Goal: Task Accomplishment & Management: Use online tool/utility

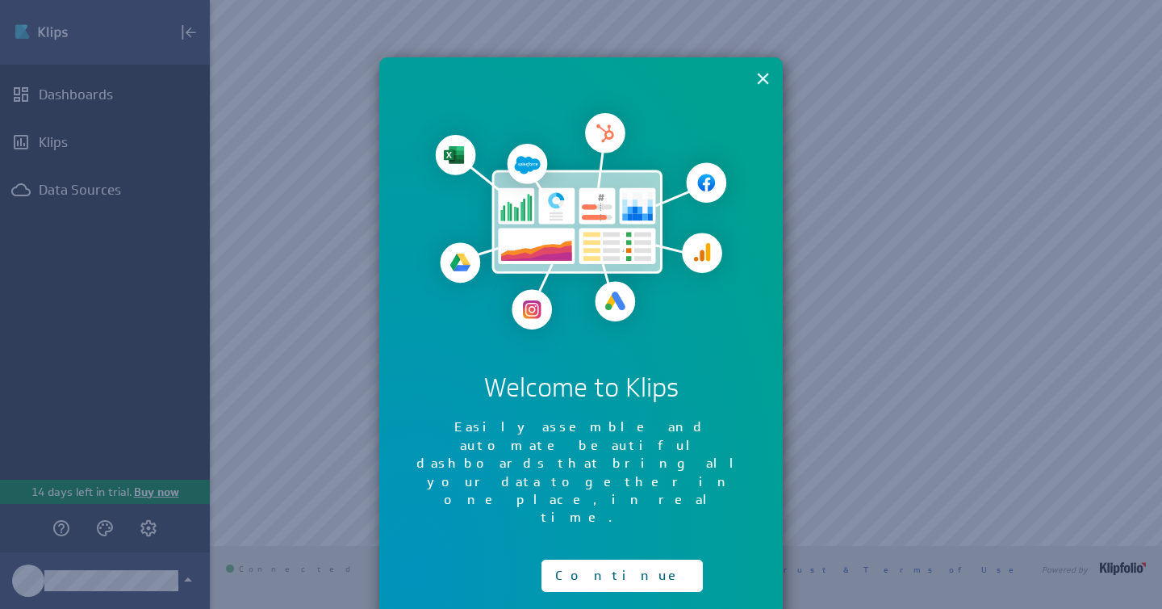
click at [759, 79] on button "×" at bounding box center [762, 78] width 15 height 32
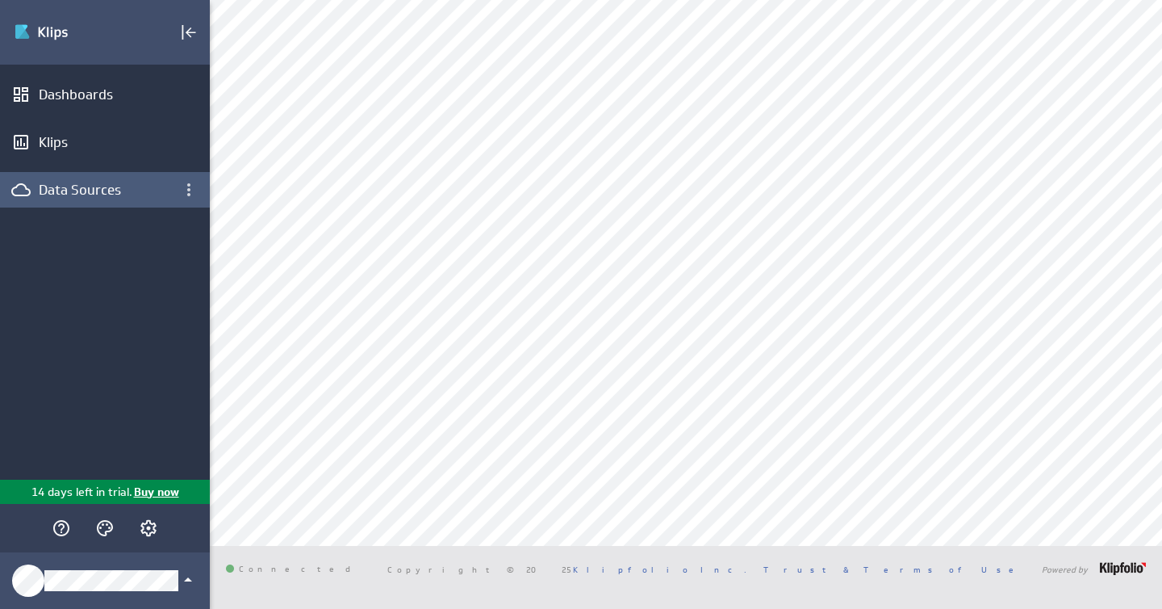
click at [90, 185] on div "Data Sources" at bounding box center [105, 190] width 132 height 18
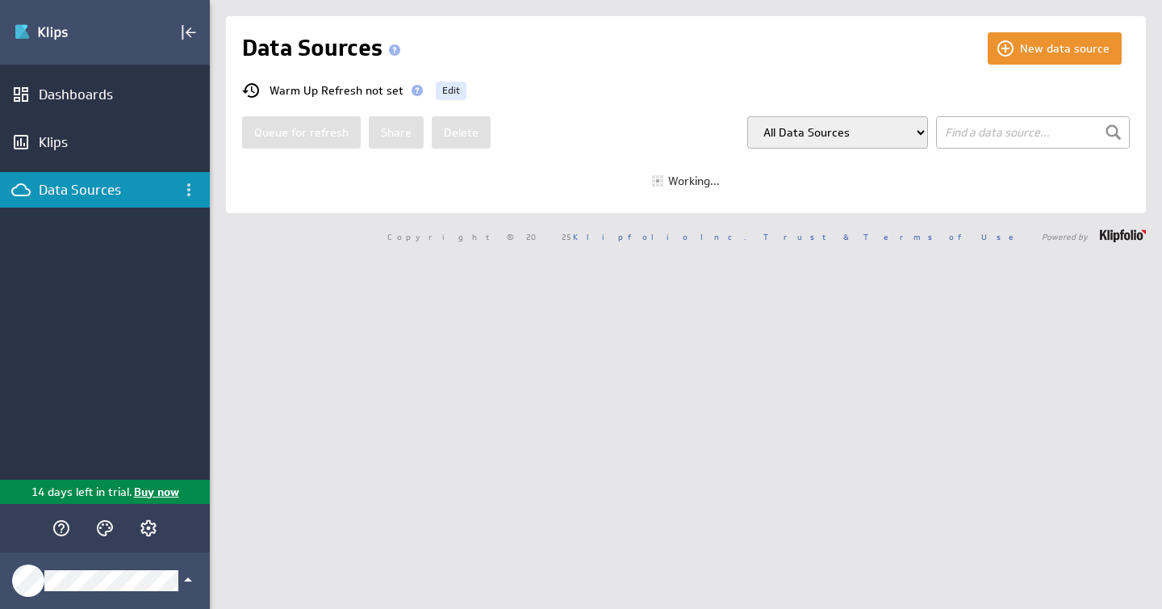
click at [412, 90] on span at bounding box center [417, 90] width 11 height 11
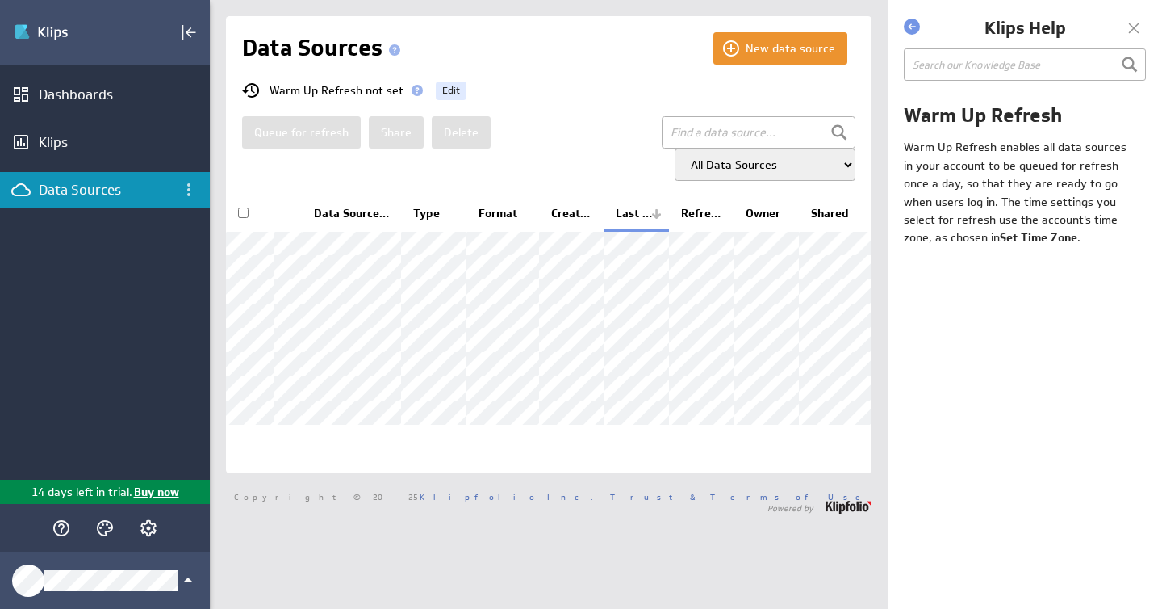
click at [1136, 27] on div at bounding box center [1134, 28] width 24 height 24
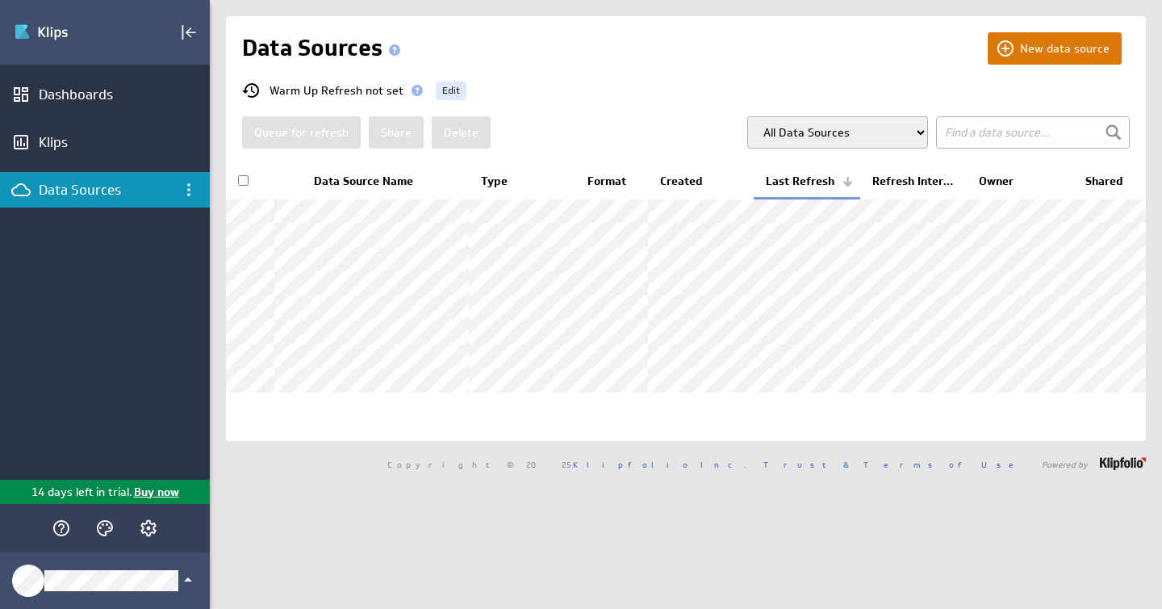
click at [1032, 50] on button "New data source" at bounding box center [1055, 48] width 134 height 32
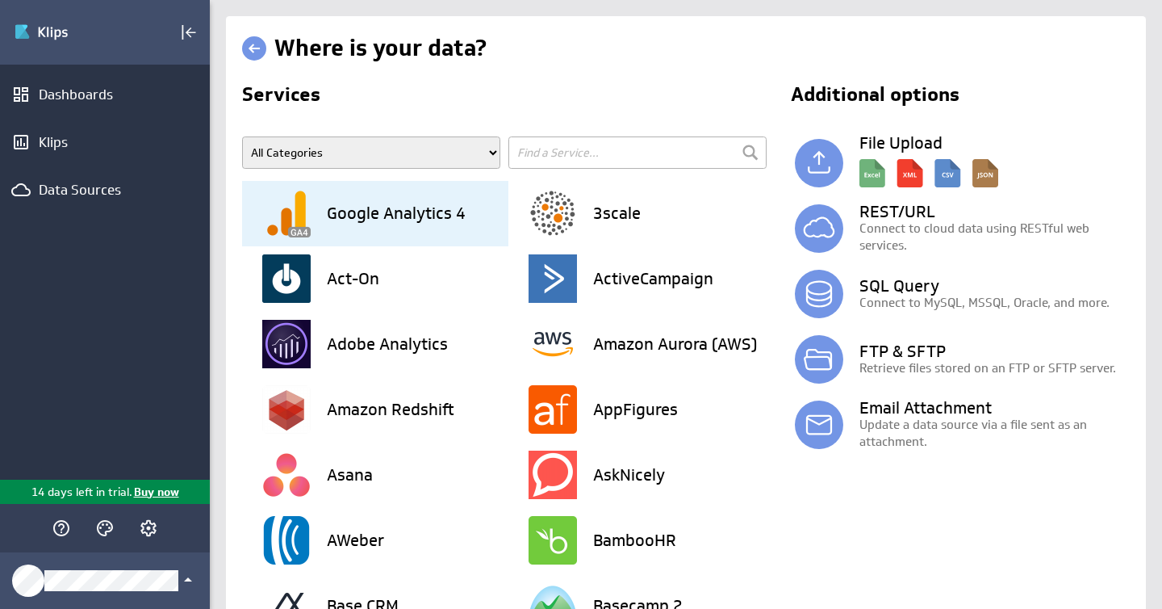
click at [370, 211] on h3 "Google Analytics 4" at bounding box center [396, 213] width 139 height 16
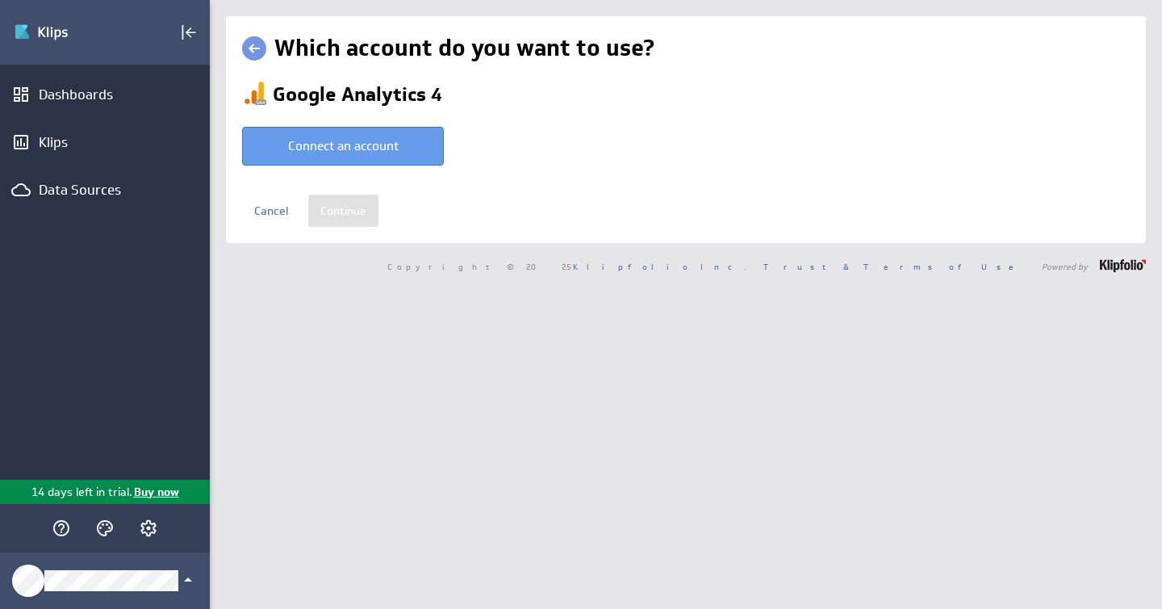
click at [345, 155] on button "Connect an account" at bounding box center [343, 146] width 202 height 39
click at [353, 149] on button "Connect an account" at bounding box center [343, 146] width 202 height 39
type input "emily @ Google created Oct 03, 2025 at 8:01 PM EDT"
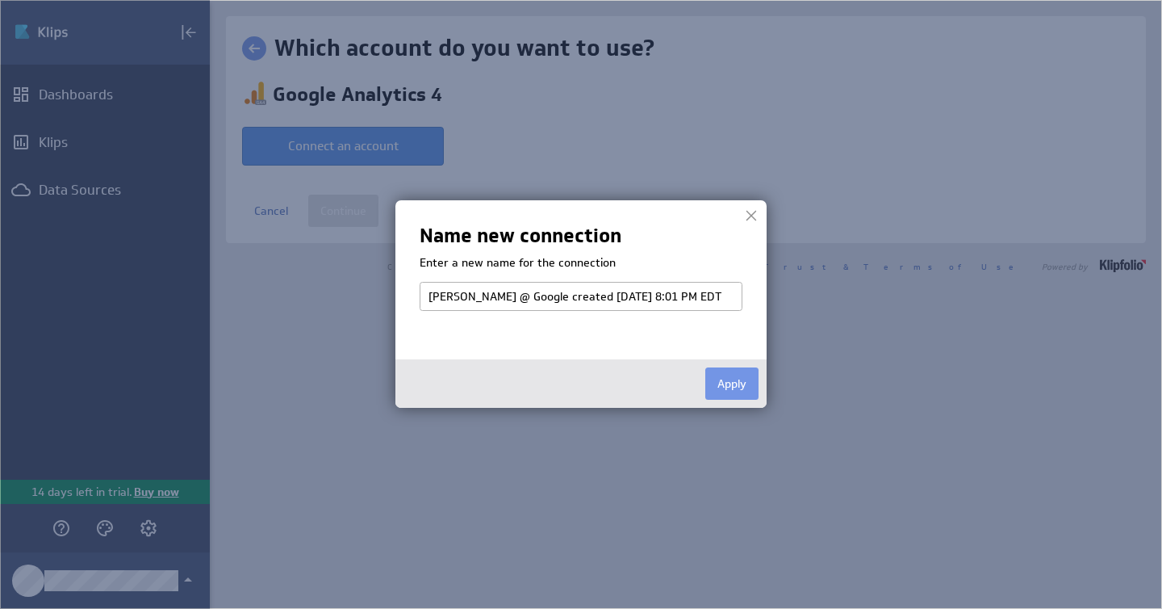
click at [462, 295] on input "emily @ Google created Oct 03, 2025 at 8:01 PM EDT" at bounding box center [581, 296] width 323 height 29
type input "G"
type input "F&T GA"
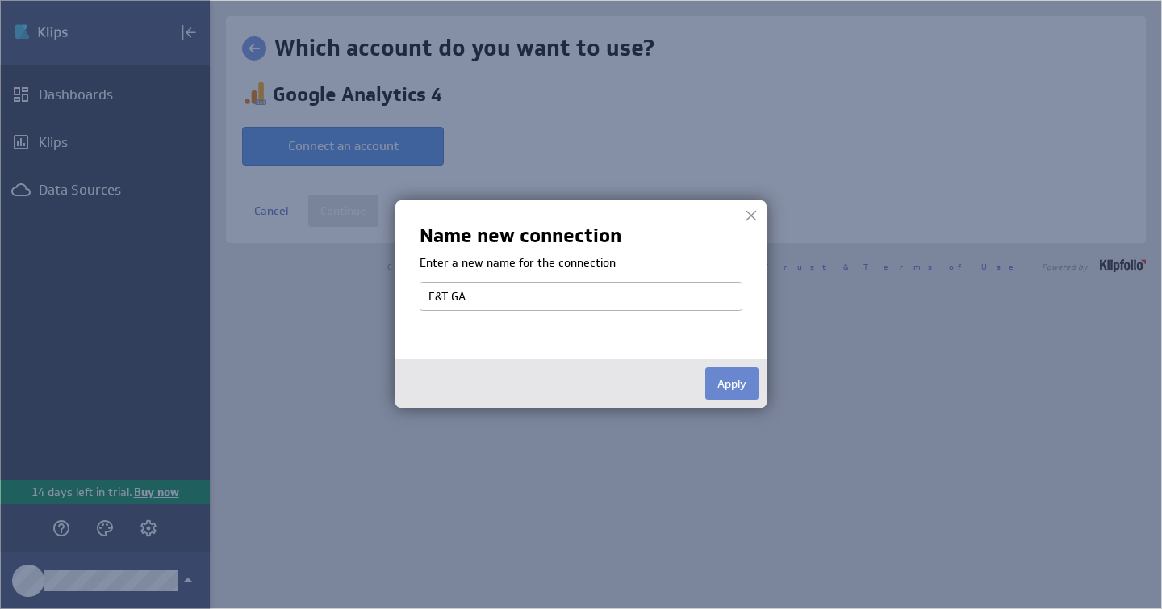
click at [744, 387] on button "Apply" at bounding box center [731, 383] width 53 height 32
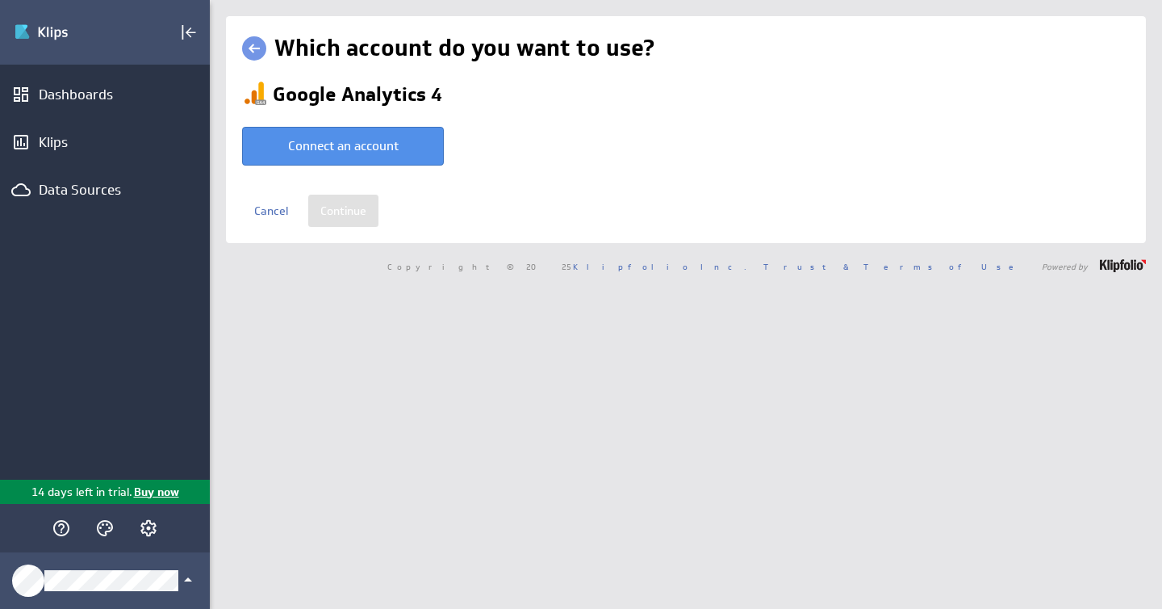
select select "bc7d3d7eae003f267b606393b2cd2100"
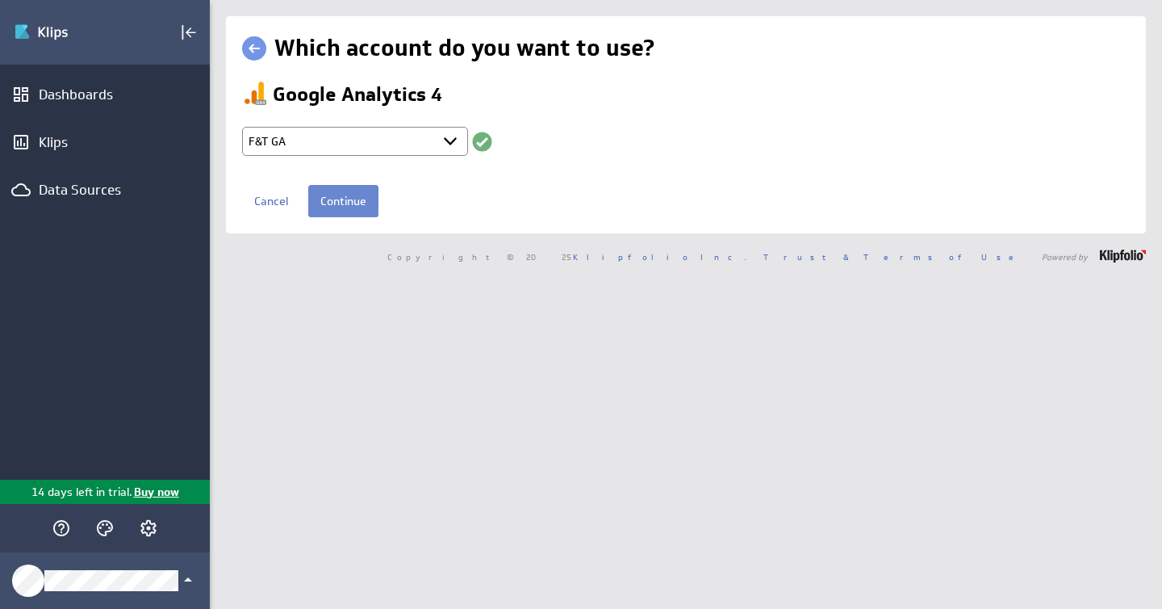
click at [357, 207] on input "Continue" at bounding box center [343, 201] width 70 height 32
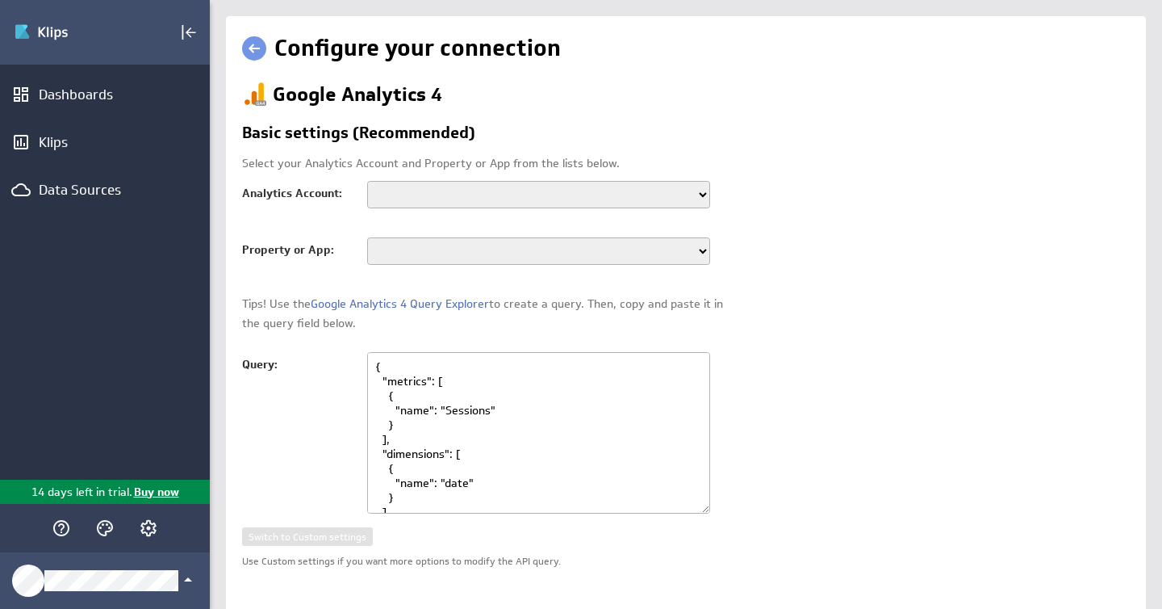
click at [447, 191] on select "Skin Institute Innovest George Street Linen - HISTORICAL Innovest erliangkang@g…" at bounding box center [538, 194] width 343 height 27
select select "accounts/160303432"
click at [367, 181] on select "Skin Institute Innovest George Street Linen - HISTORICAL Innovest erliangkang@g…" at bounding box center [538, 194] width 343 height 27
click at [387, 255] on select "Oculus - GA4" at bounding box center [538, 250] width 343 height 27
select select "properties/374135397"
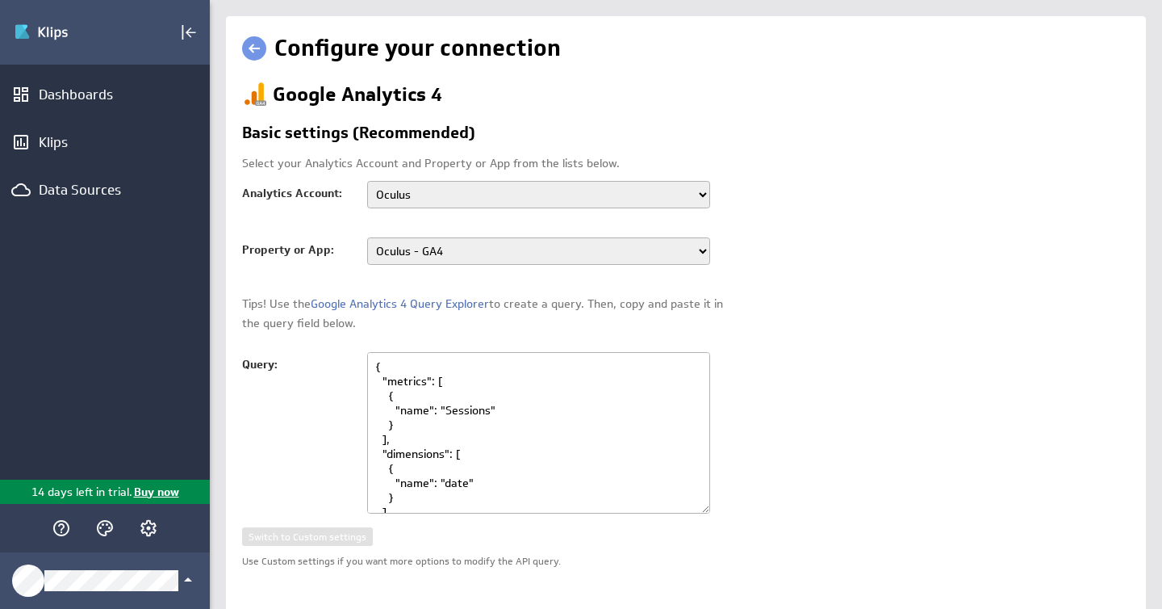
click at [367, 237] on select "Oculus - GA4" at bounding box center [538, 250] width 343 height 27
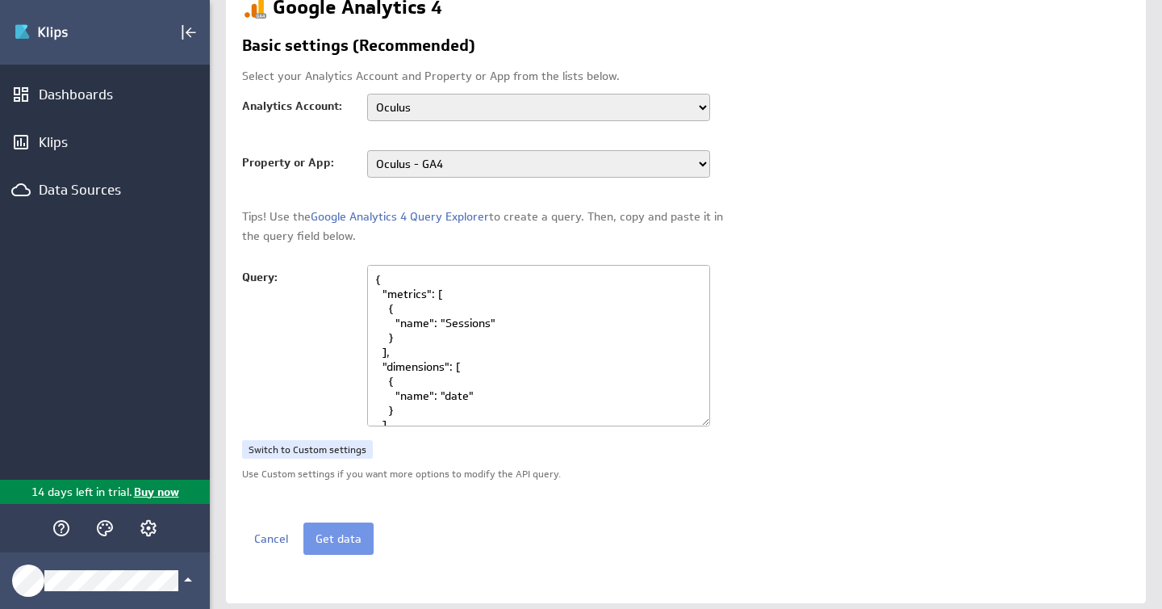
scroll to position [127, 0]
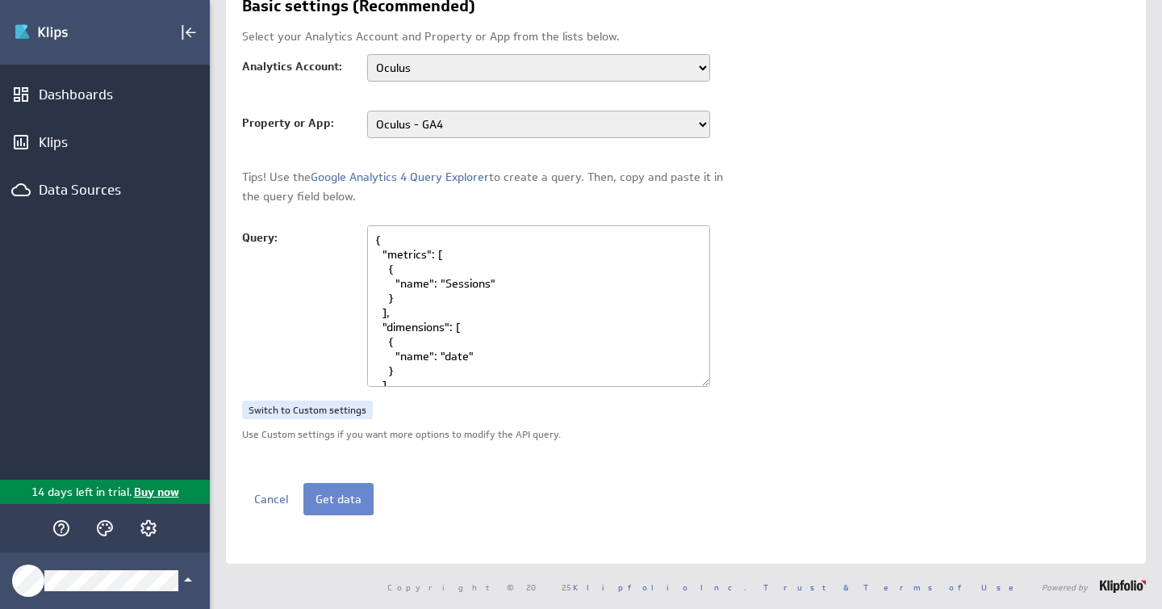
click at [333, 498] on button "Get data" at bounding box center [338, 499] width 70 height 32
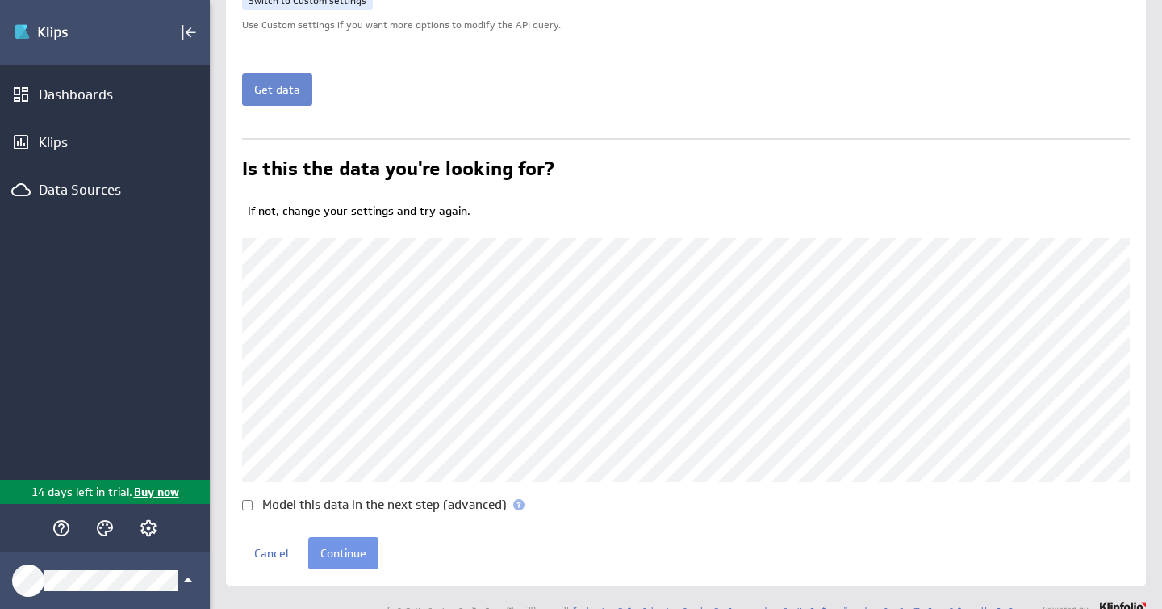
scroll to position [558, 0]
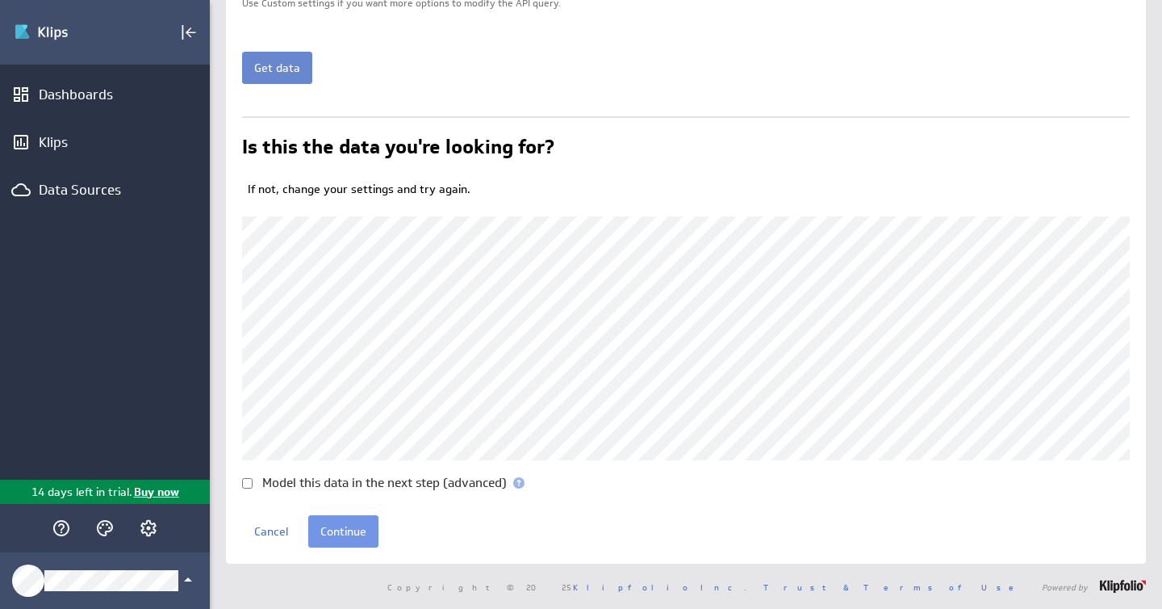
click at [270, 71] on button "Get data" at bounding box center [277, 68] width 70 height 32
click at [246, 487] on input "Model this data in the next step (advanced)" at bounding box center [247, 483] width 10 height 10
checkbox input "true"
click at [346, 530] on input "Continue" at bounding box center [343, 531] width 70 height 32
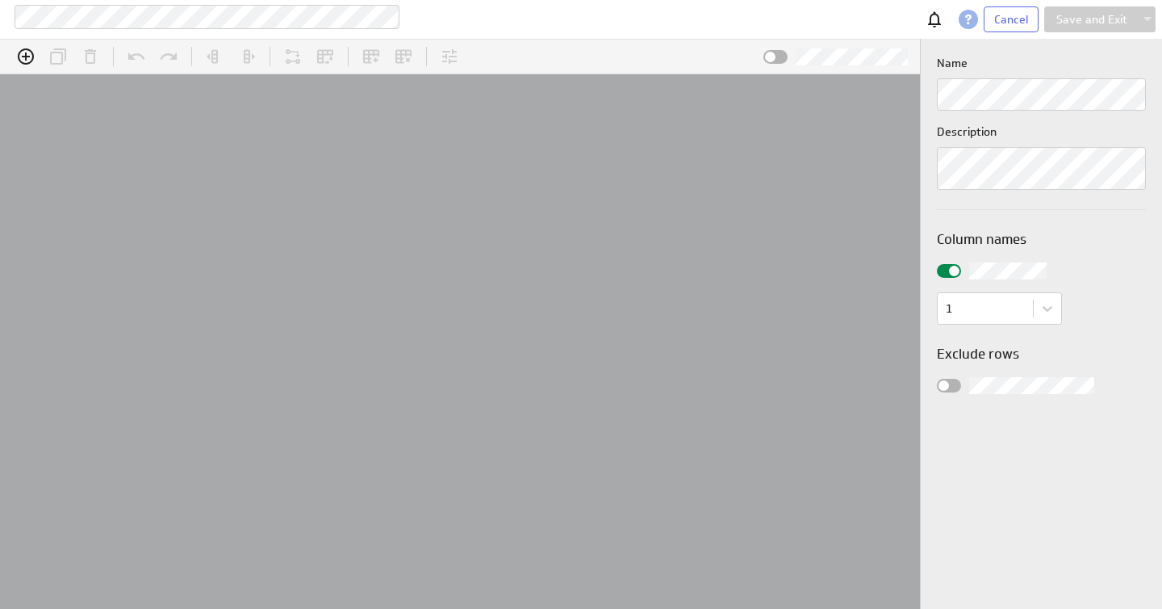
scroll to position [26, 940]
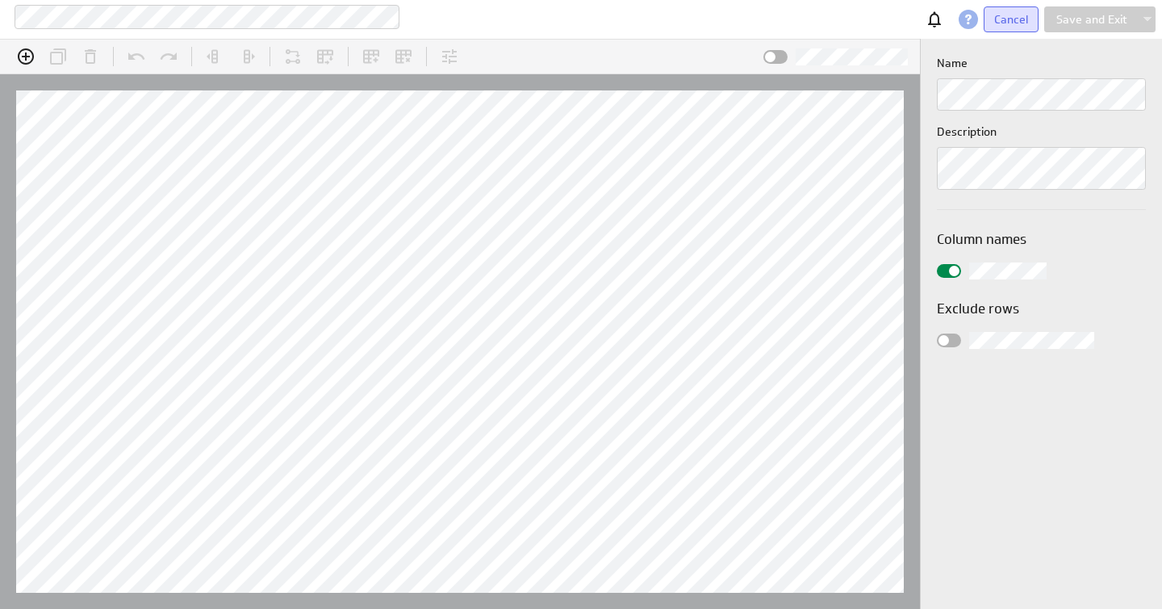
click at [1003, 27] on button "Cancel" at bounding box center [1011, 19] width 55 height 26
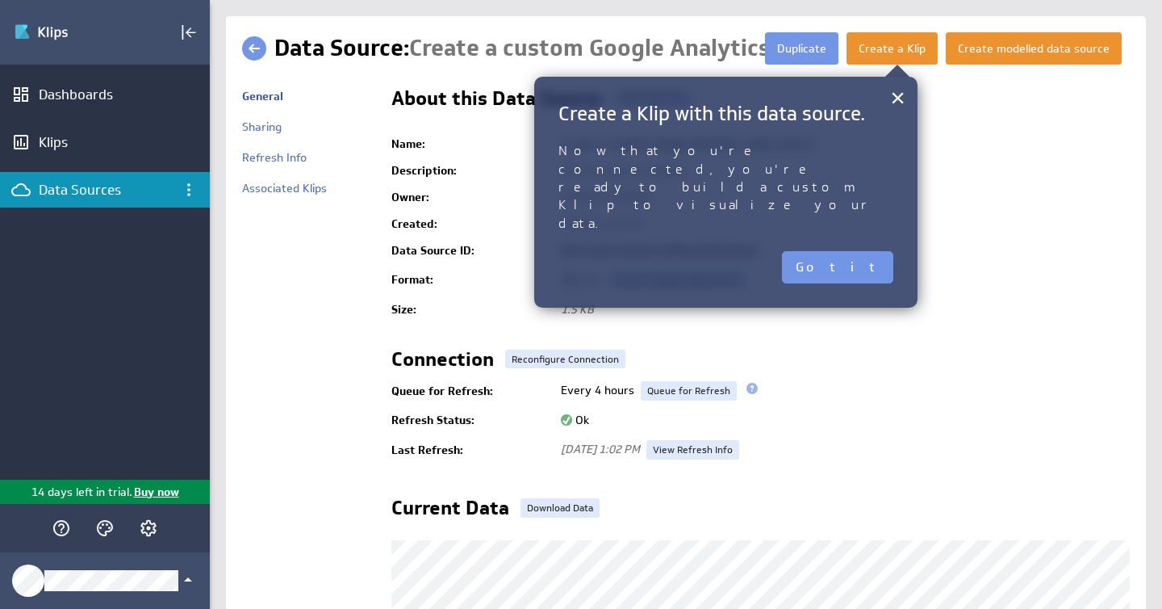
click at [250, 48] on link at bounding box center [254, 48] width 24 height 24
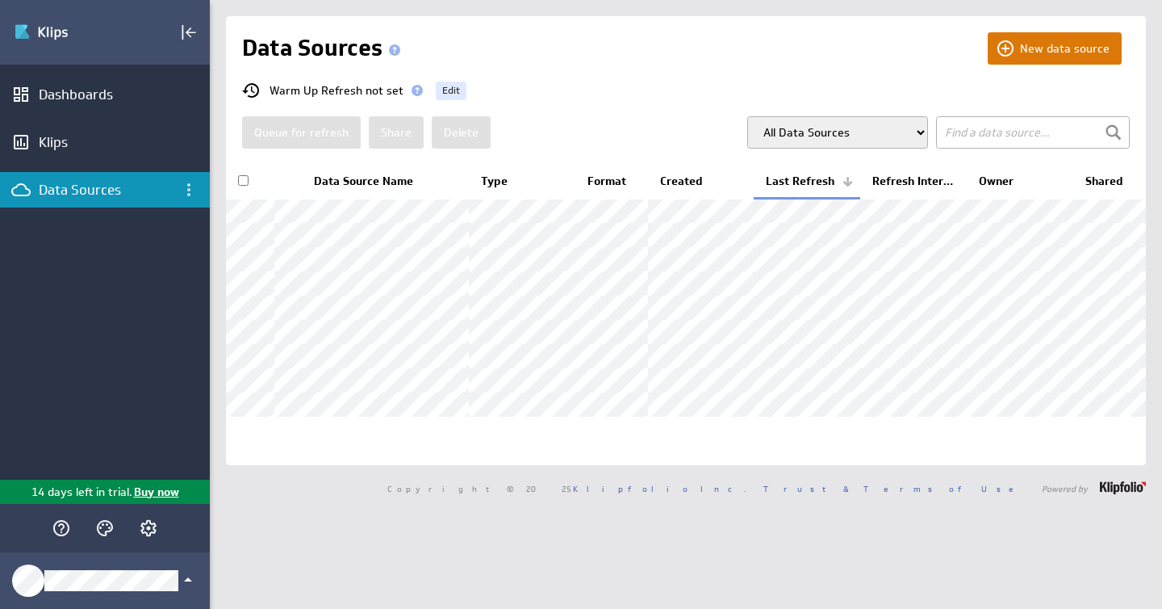
click at [1067, 48] on button "New data source" at bounding box center [1055, 48] width 134 height 32
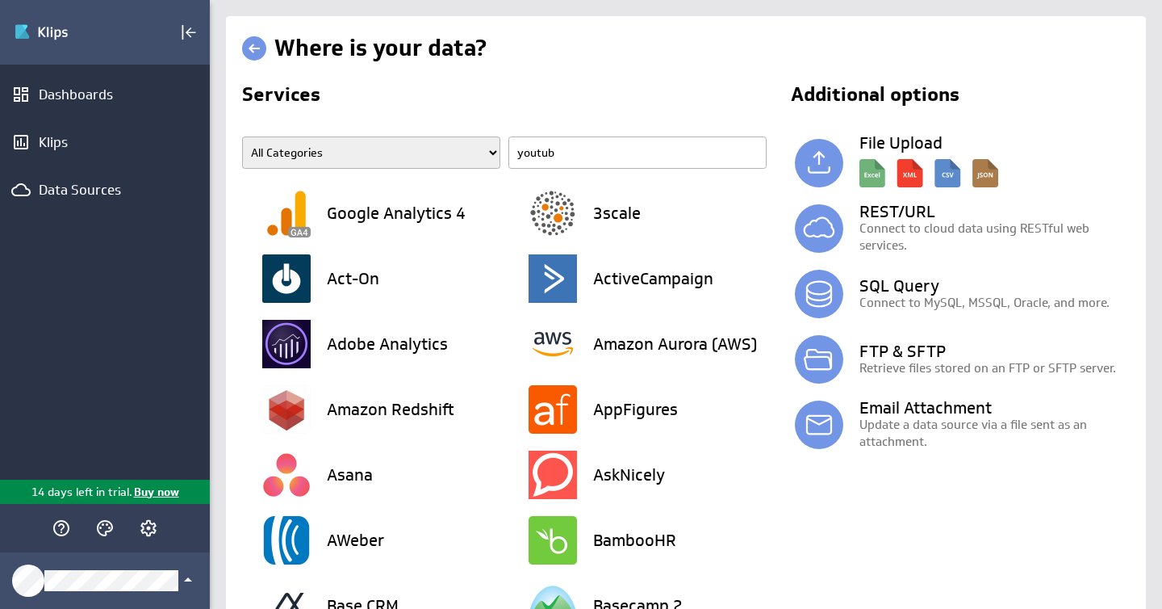
type input "youtube"
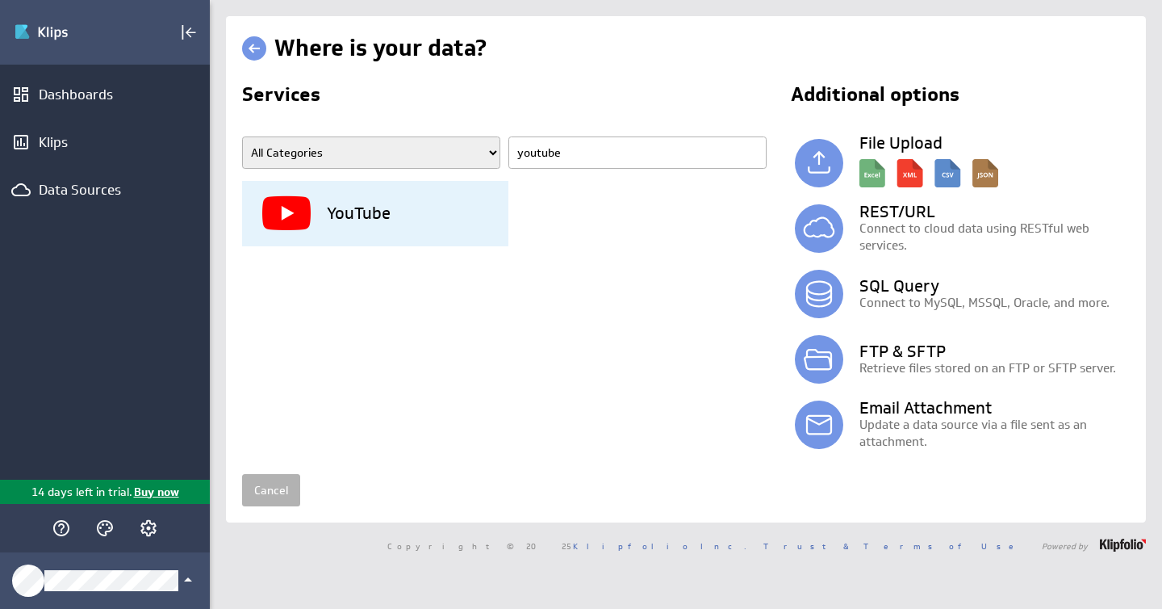
click at [380, 201] on div "YouTube" at bounding box center [385, 213] width 246 height 65
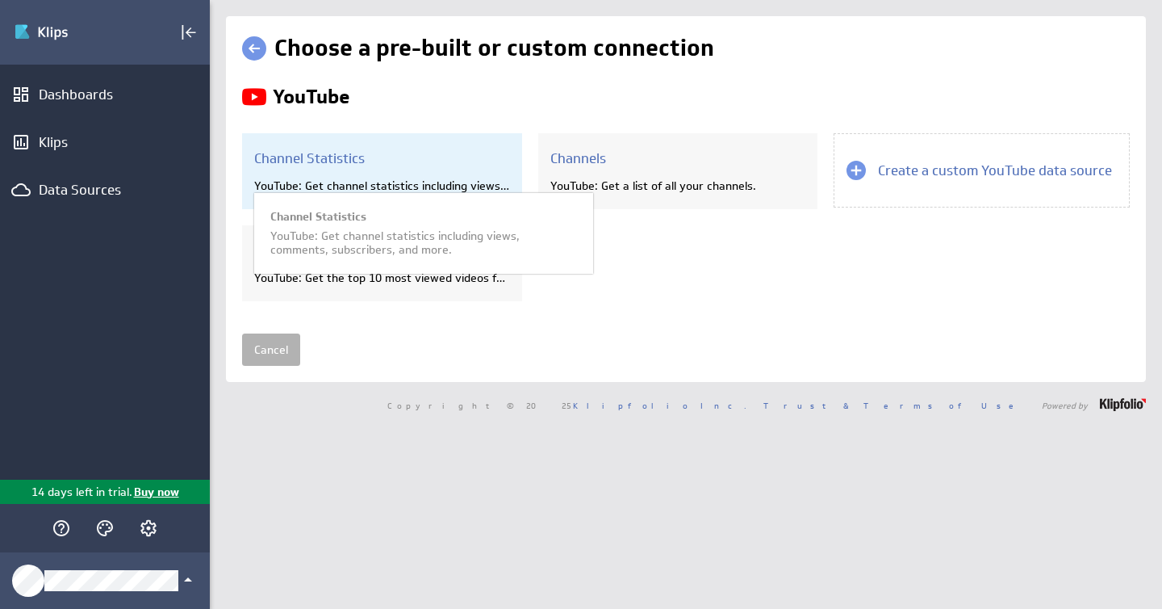
click at [408, 187] on div "YouTube: Get channel statistics including views, comments, subscribers, and mor…" at bounding box center [382, 185] width 256 height 15
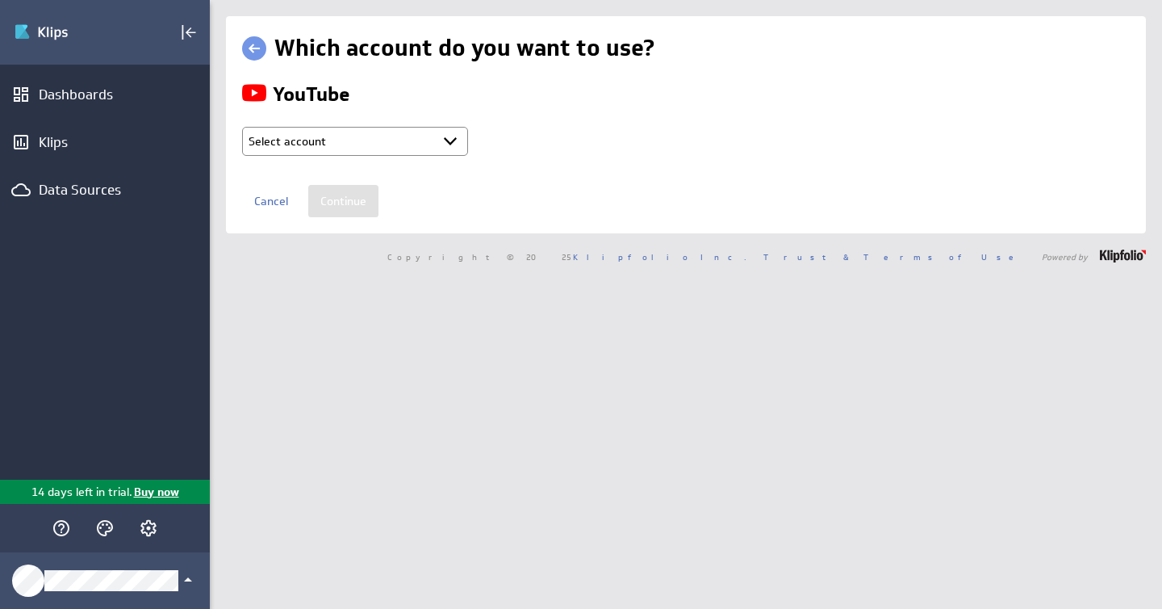
click at [260, 48] on link at bounding box center [254, 48] width 24 height 24
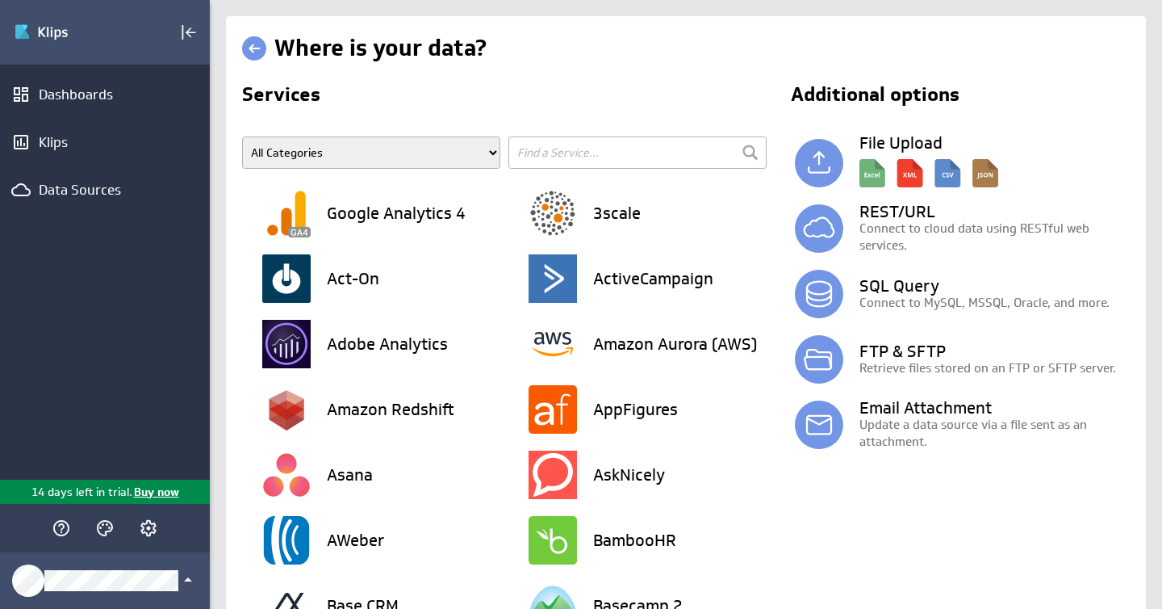
click at [558, 156] on input "text" at bounding box center [637, 152] width 258 height 32
type input "youtube"
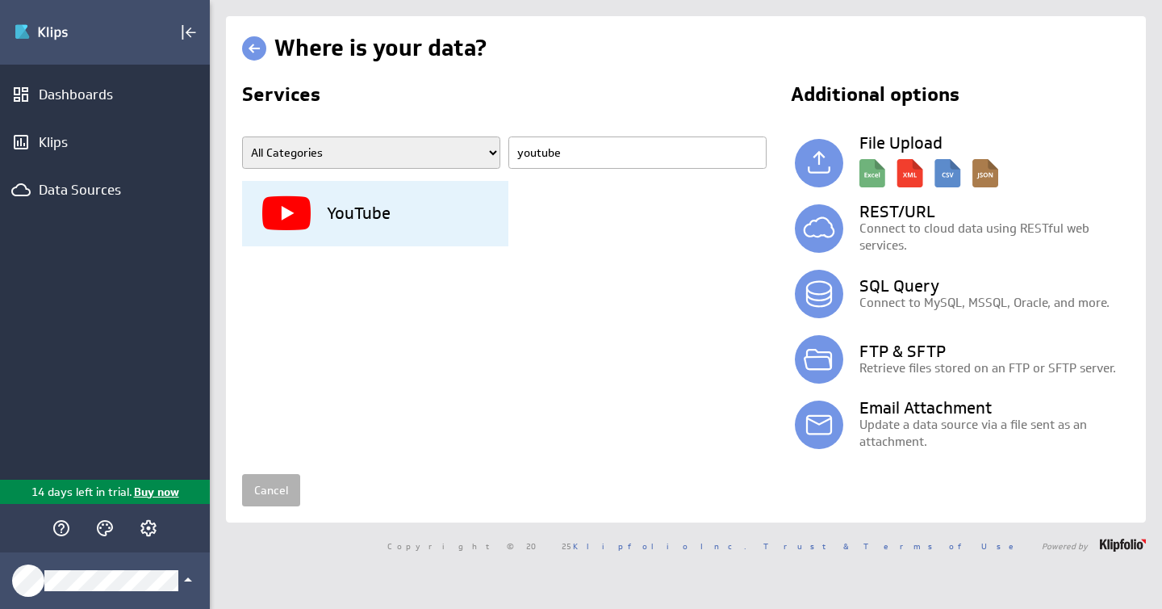
click at [413, 226] on div "YouTube" at bounding box center [385, 213] width 246 height 65
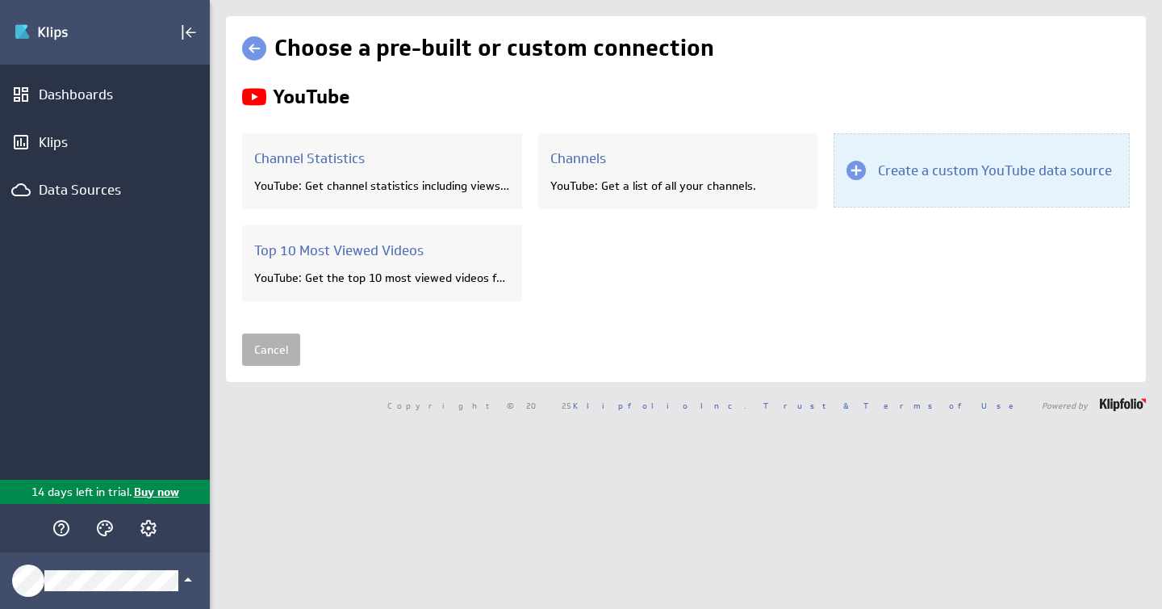
click at [927, 167] on h3 "Create a custom YouTube data source" at bounding box center [995, 170] width 234 height 18
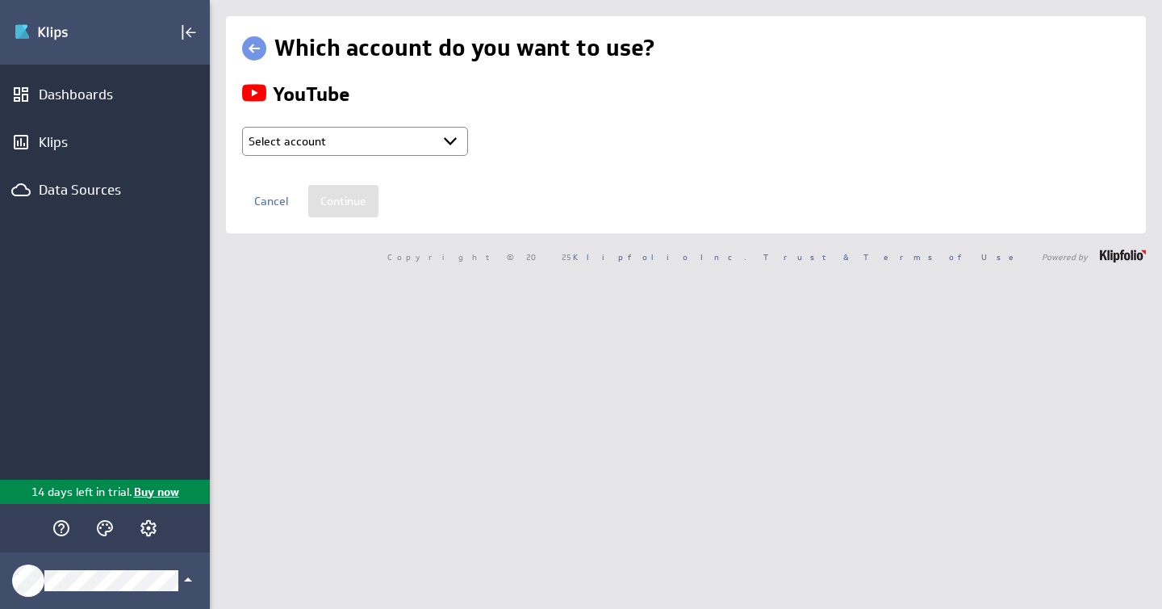
click at [447, 144] on select "Select account F&T GA + Connect new account..." at bounding box center [355, 141] width 226 height 29
select select "create_token"
click at [242, 127] on select "Select account F&T GA + Connect new account..." at bounding box center [355, 141] width 226 height 29
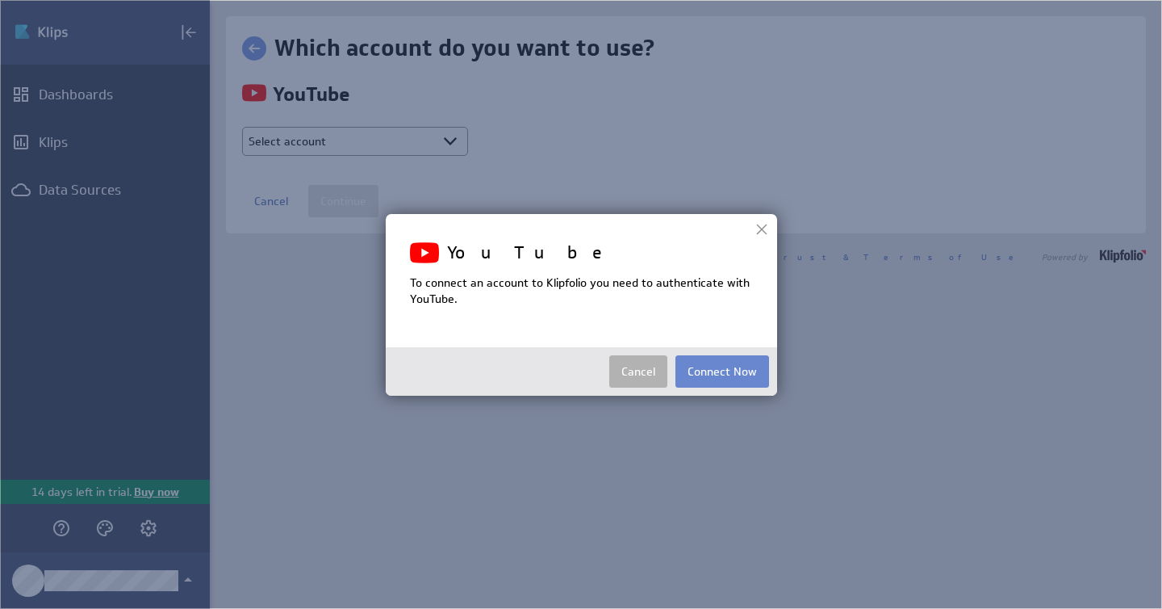
click at [710, 375] on button "Connect Now" at bounding box center [723, 371] width 94 height 32
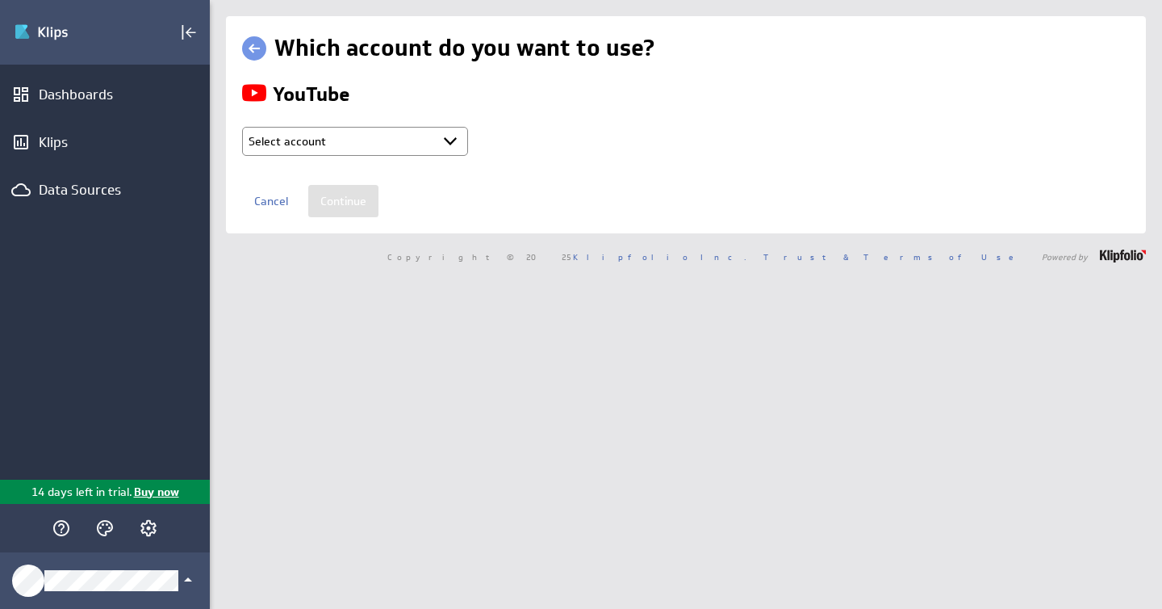
click at [312, 141] on select "Select account F&T GA + Connect new account..." at bounding box center [355, 141] width 226 height 29
select select "create_token"
click at [242, 127] on select "Select account F&T GA + Connect new account..." at bounding box center [355, 141] width 226 height 29
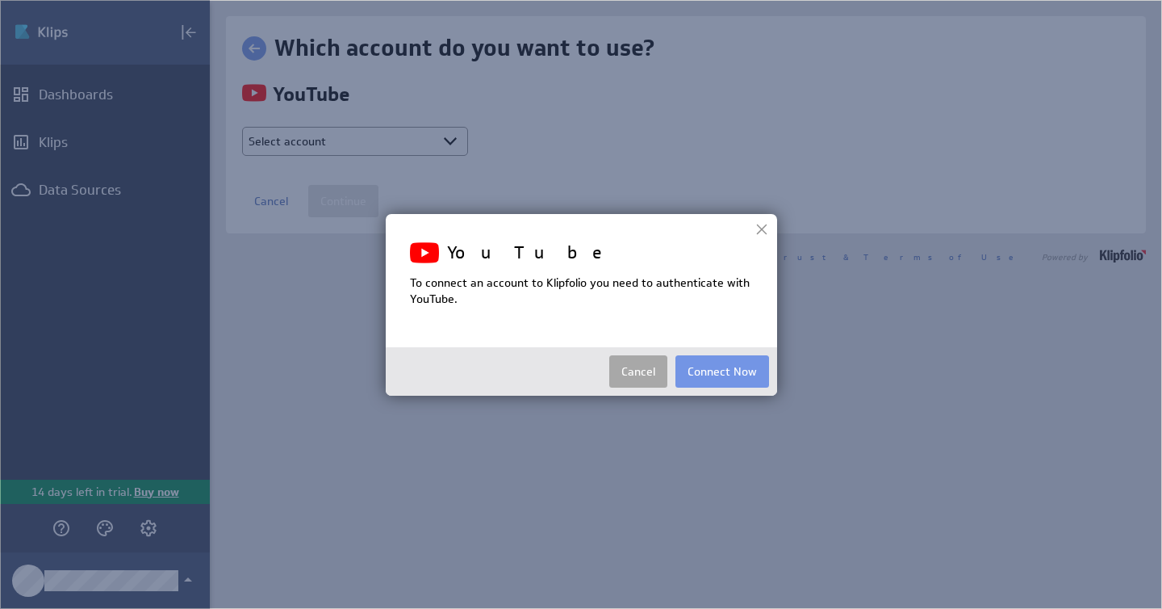
click at [637, 375] on button "Cancel" at bounding box center [638, 371] width 58 height 32
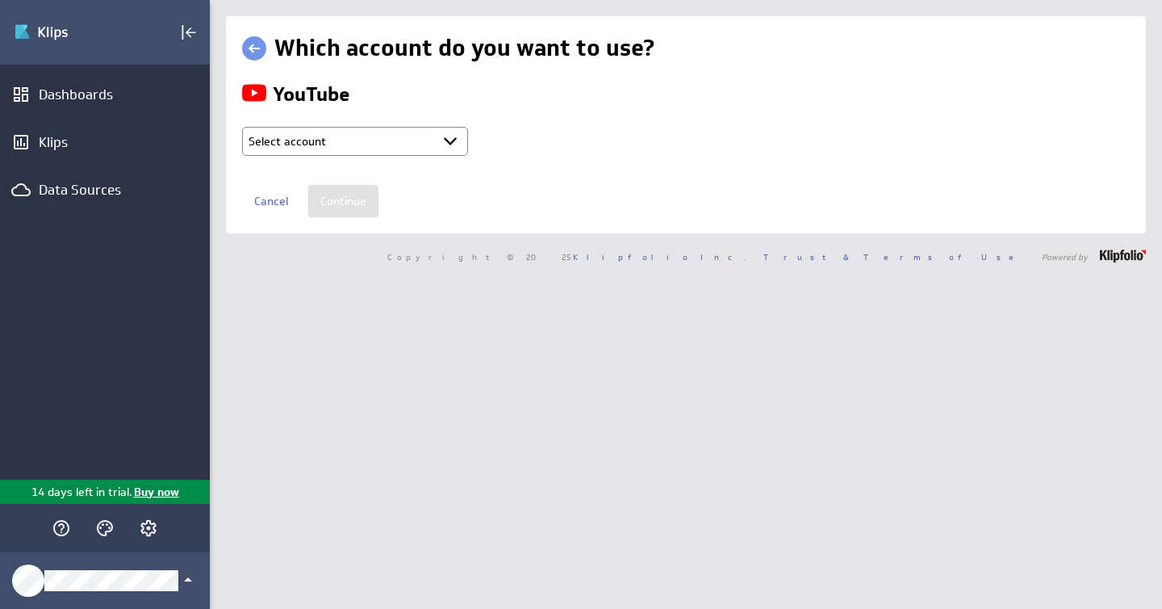
click at [403, 142] on select "Select account F&T GA + Connect new account..." at bounding box center [355, 141] width 226 height 29
select select "create_token"
click at [242, 127] on select "Select account F&T GA + Connect new account..." at bounding box center [355, 141] width 226 height 29
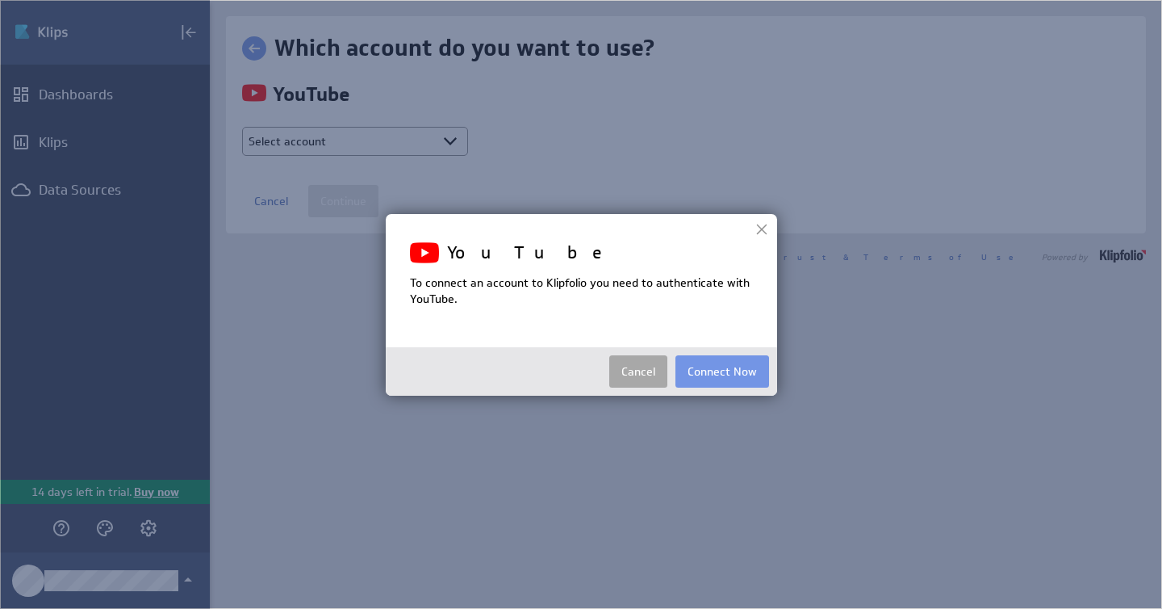
click at [634, 370] on button "Cancel" at bounding box center [638, 371] width 58 height 32
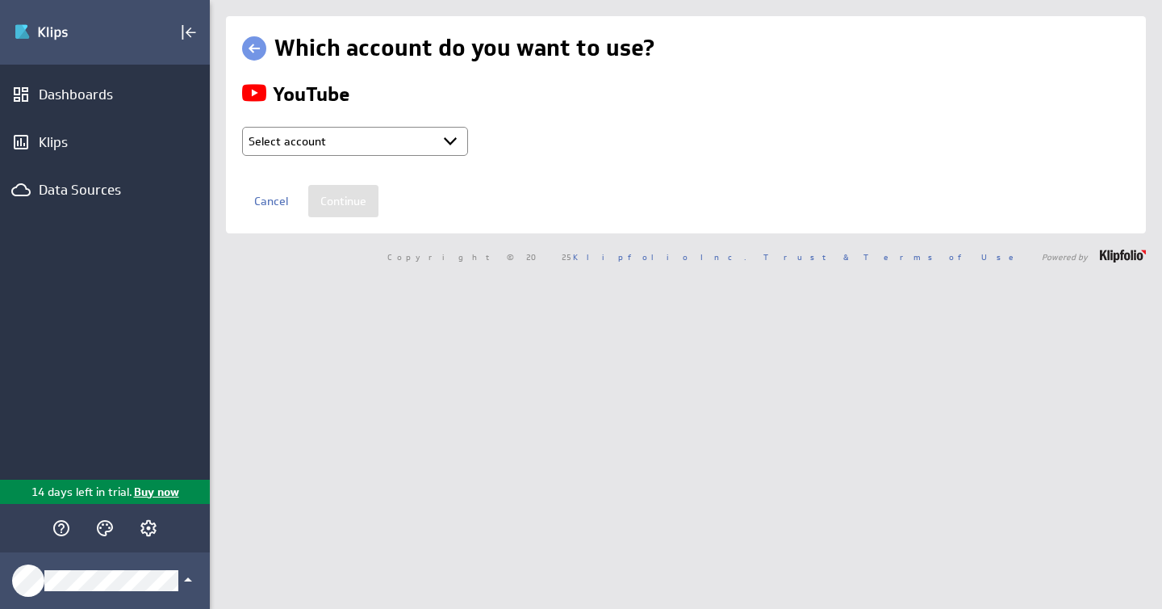
click at [400, 139] on select "Select account F&T GA + Connect new account..." at bounding box center [355, 141] width 226 height 29
select select "bc7d3d7eae003f267b606393b2cd2100"
click at [242, 127] on select "Select account F&T GA + Connect new account..." at bounding box center [355, 141] width 226 height 29
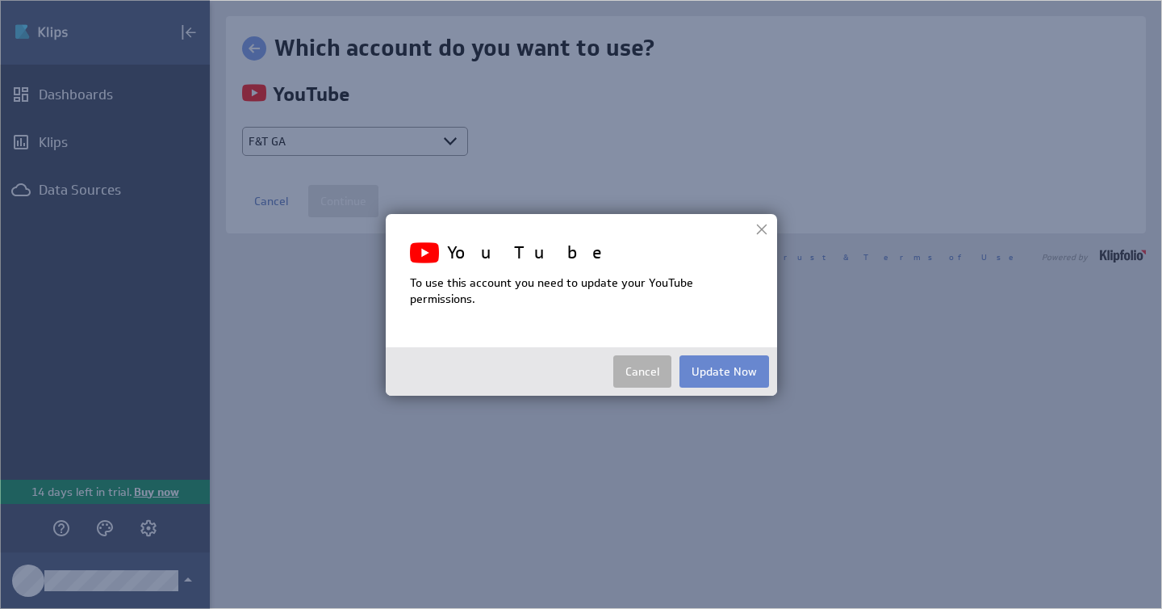
click at [749, 372] on button "Update Now" at bounding box center [725, 371] width 90 height 32
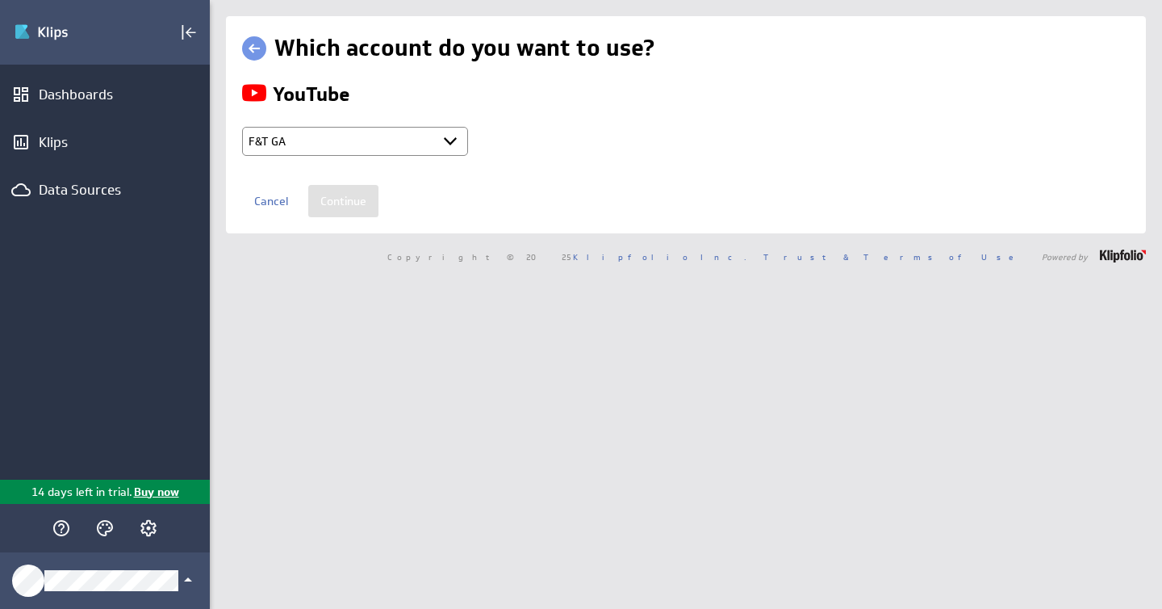
type input "F&amp;T GA"
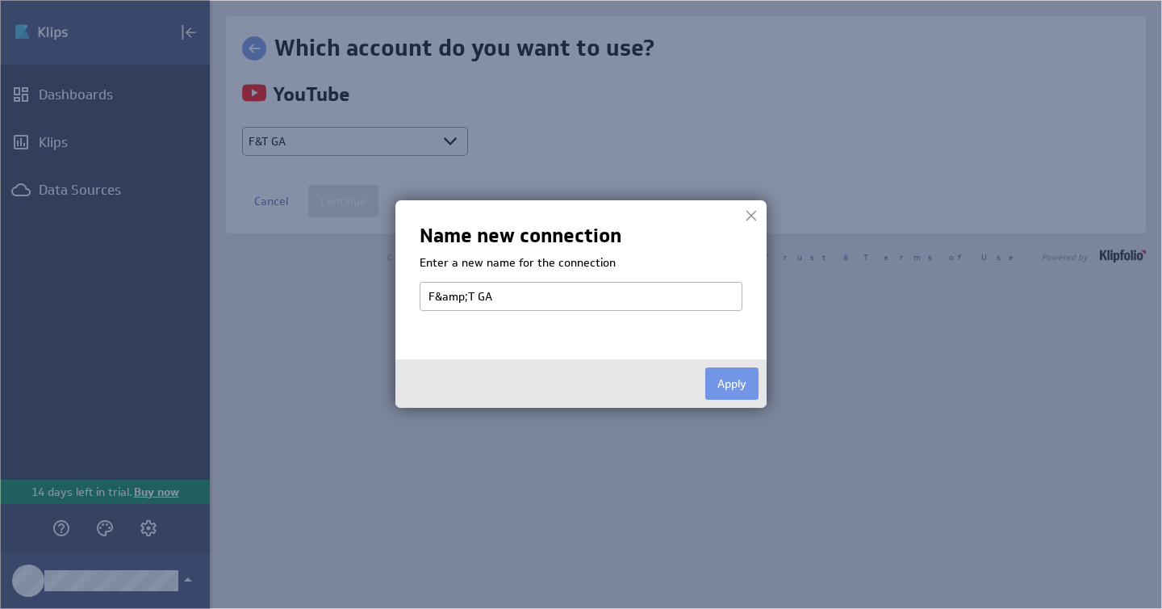
select select
type input "F&T YouTube accounts"
click at [730, 381] on button "Apply" at bounding box center [731, 383] width 53 height 32
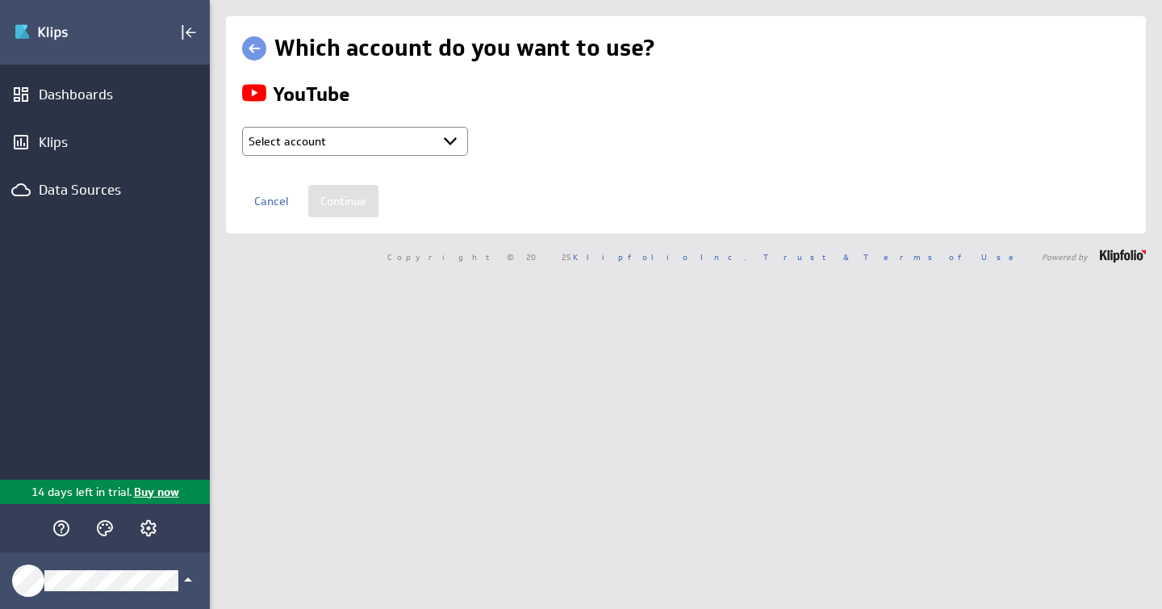
select select "bc7d3d7eae003f267b606393b2cd2100"
click at [366, 200] on input "Continue" at bounding box center [343, 201] width 70 height 32
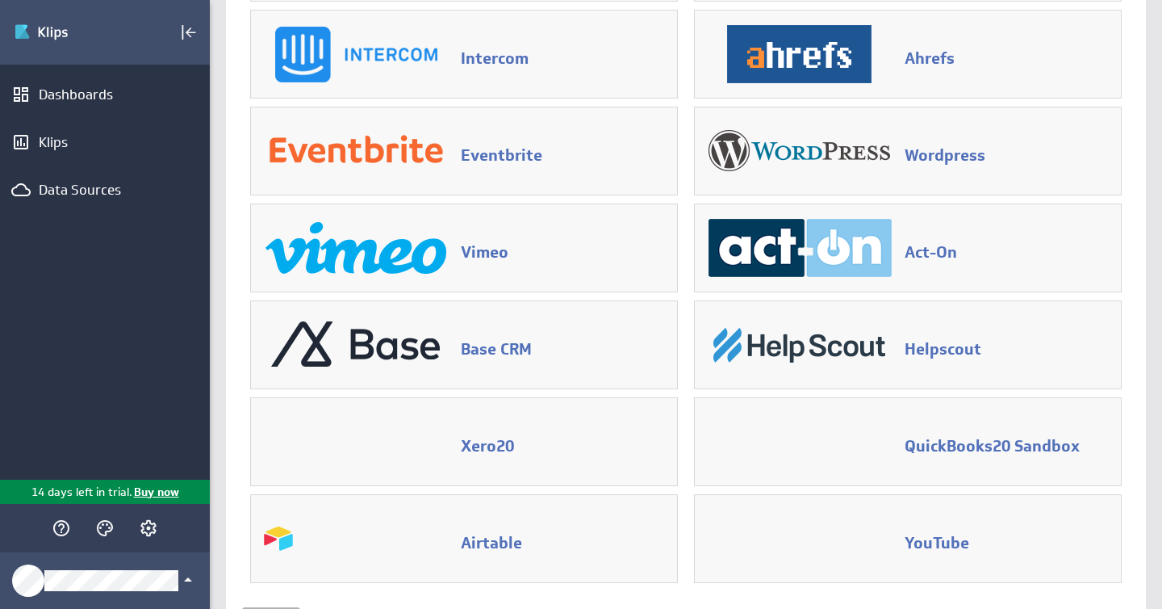
scroll to position [1182, 0]
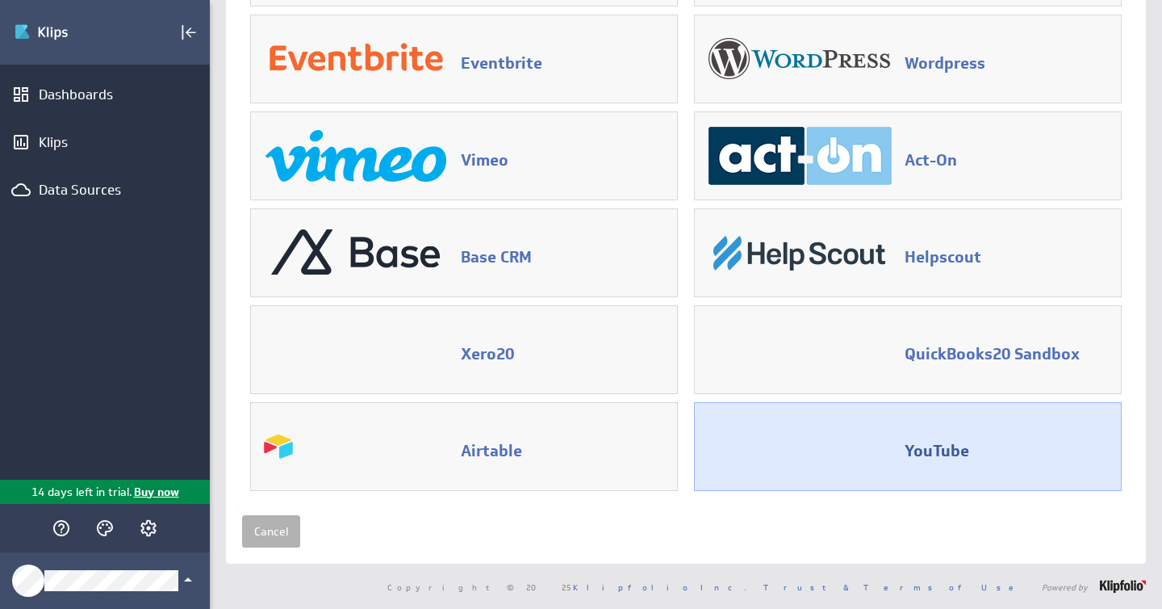
click at [865, 458] on div "YouTube" at bounding box center [908, 446] width 410 height 71
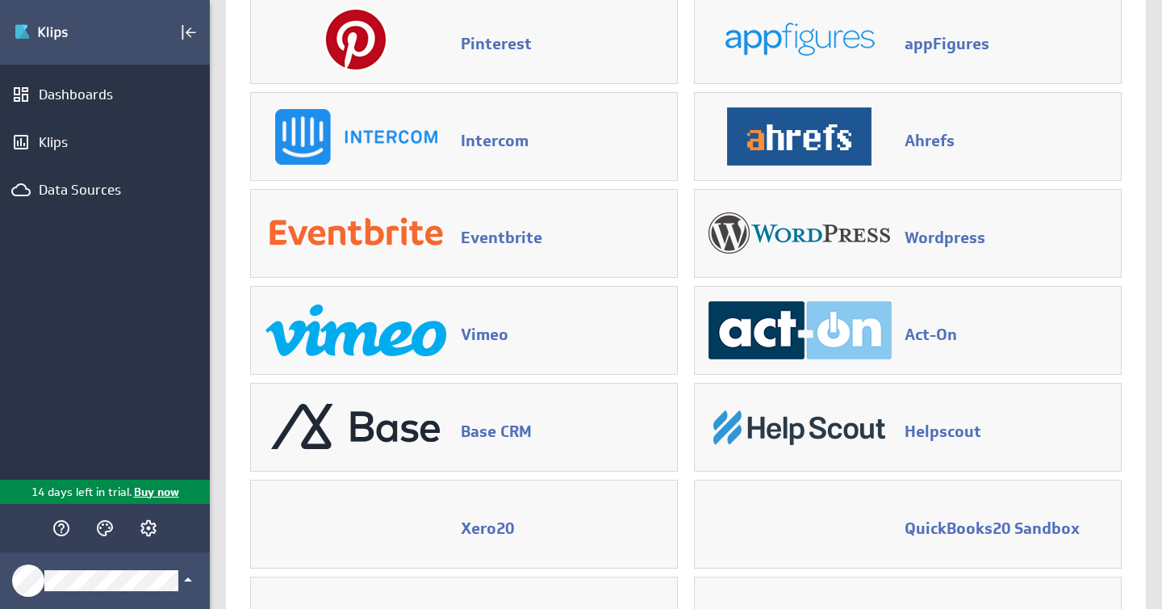
scroll to position [1182, 0]
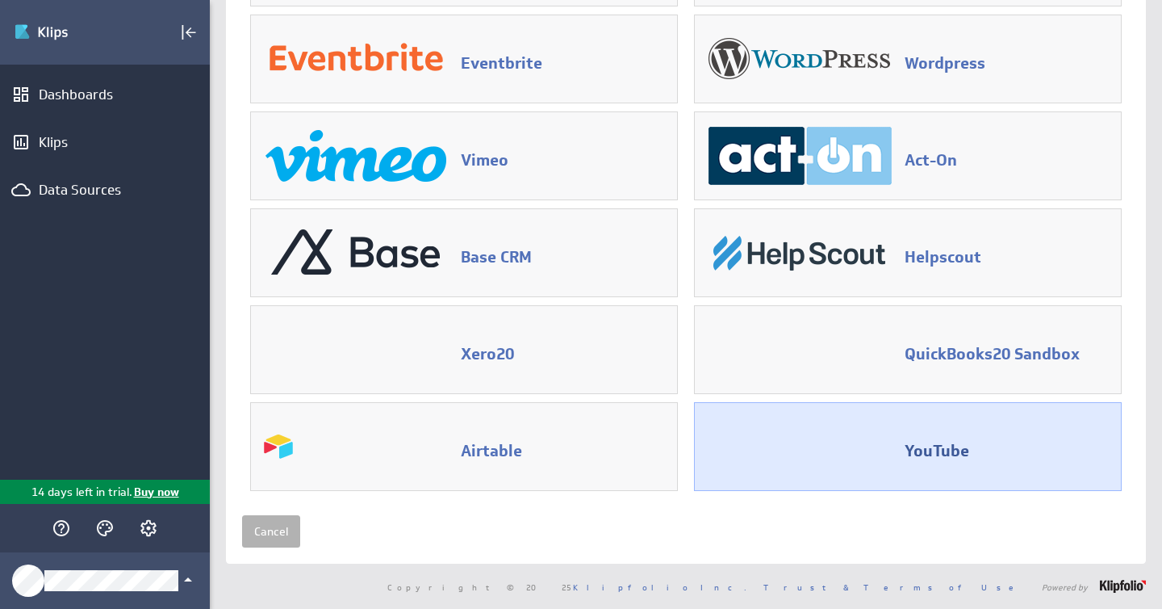
click at [840, 436] on div "YouTube" at bounding box center [908, 446] width 410 height 71
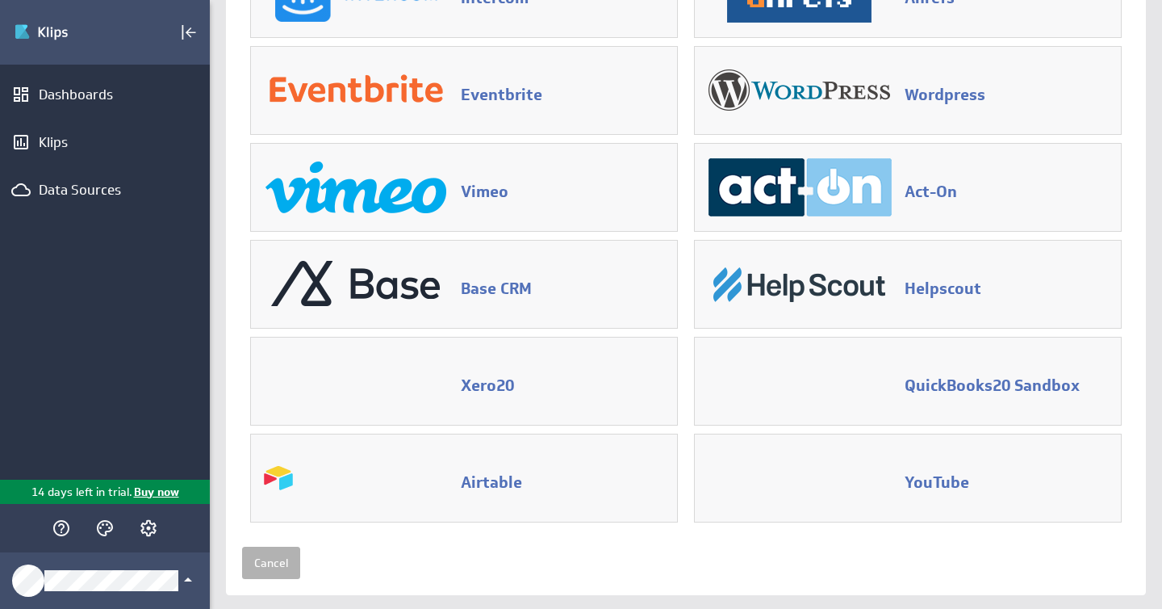
scroll to position [1182, 0]
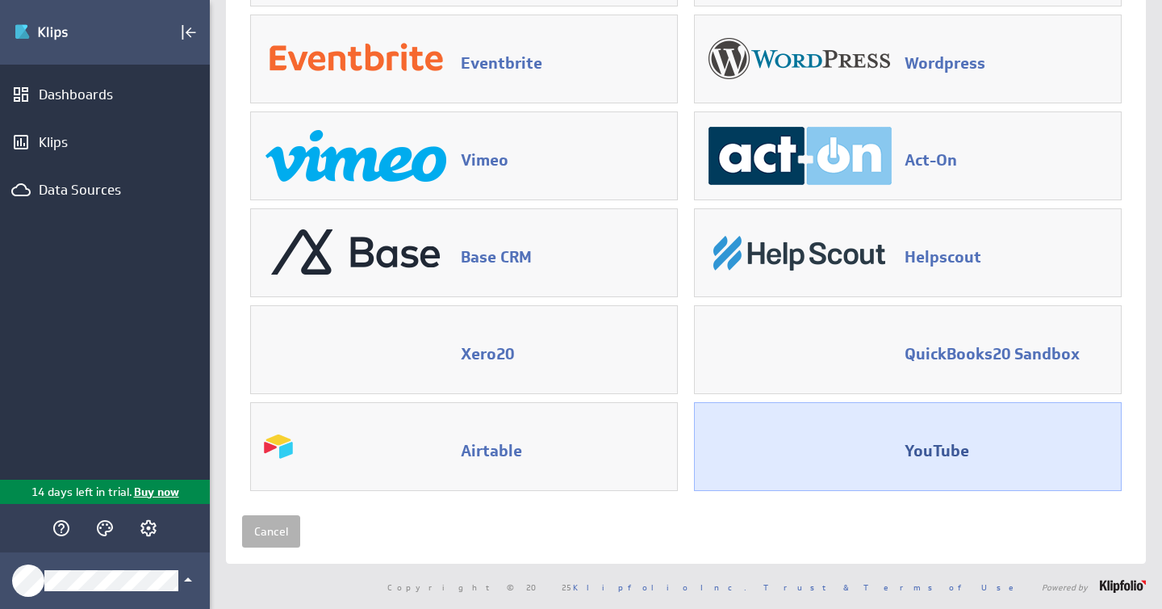
click at [734, 452] on div "YouTube" at bounding box center [908, 446] width 410 height 71
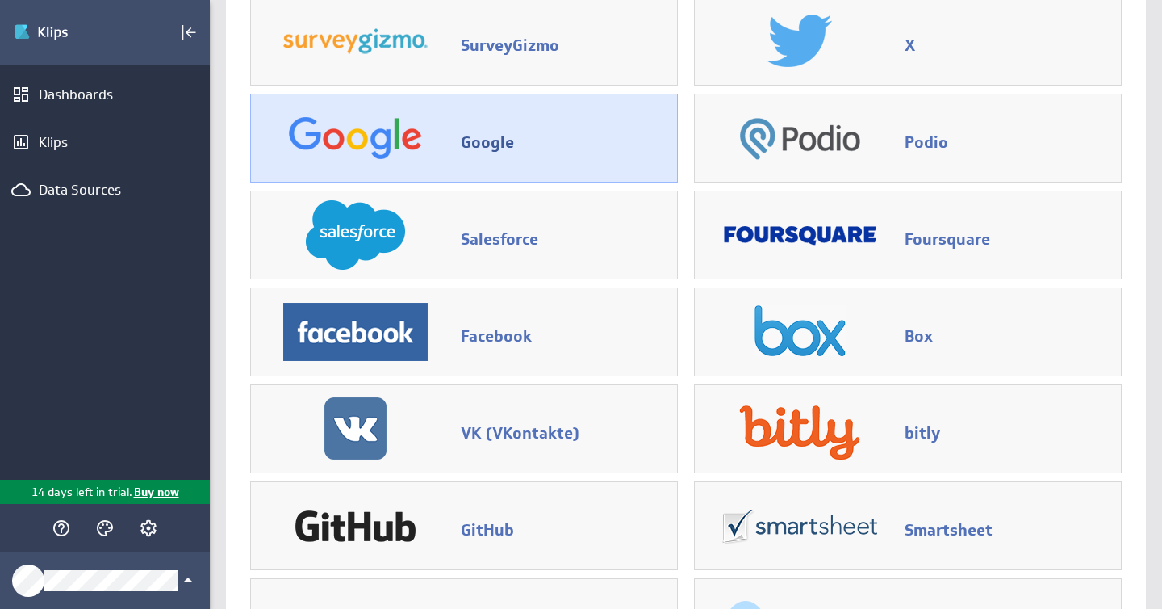
scroll to position [115, 0]
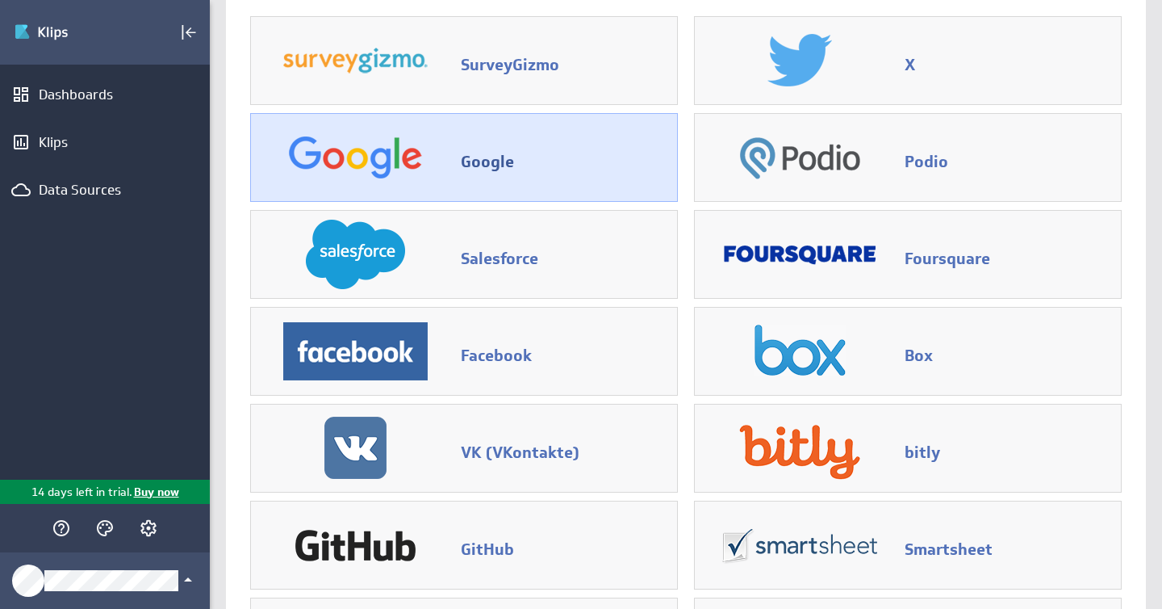
click at [420, 183] on div "Google" at bounding box center [464, 157] width 410 height 71
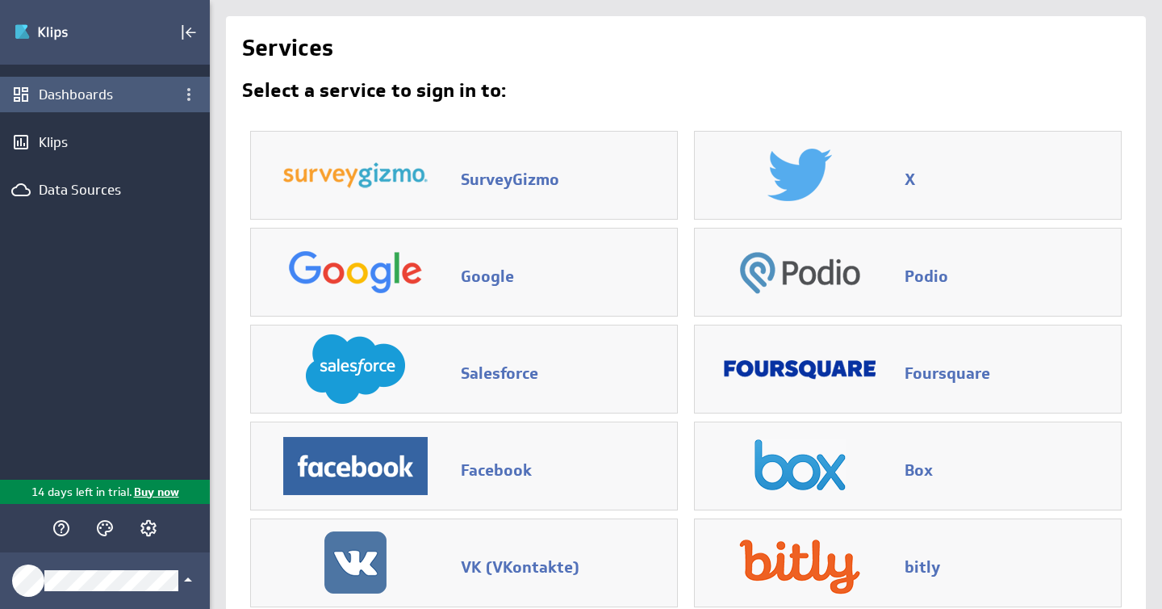
click at [65, 90] on div "Dashboards" at bounding box center [105, 95] width 132 height 18
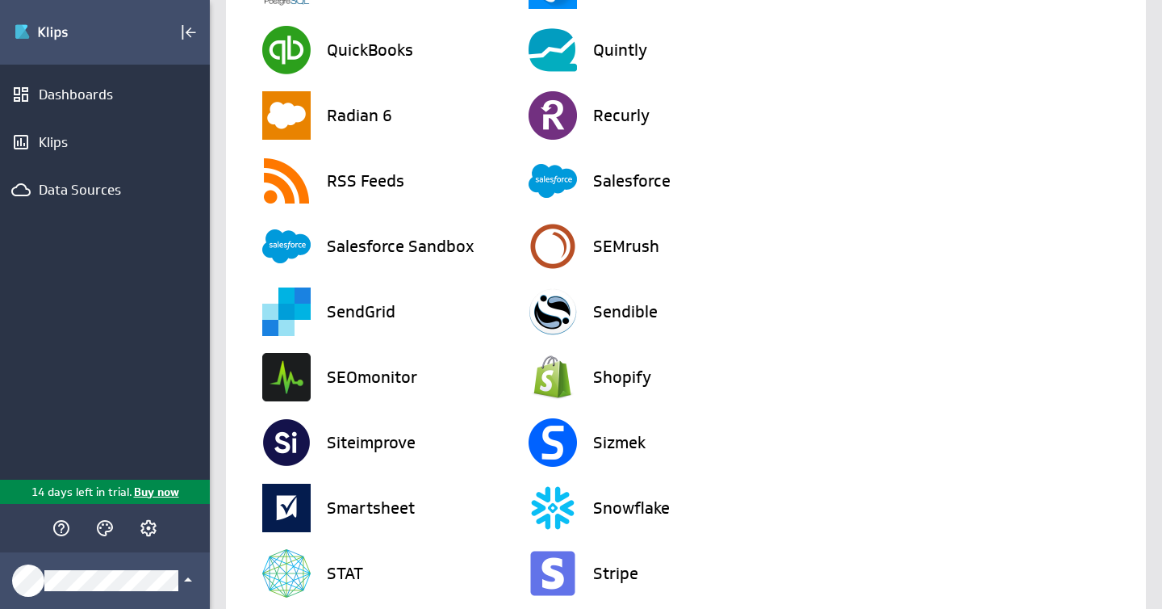
scroll to position [3997, 0]
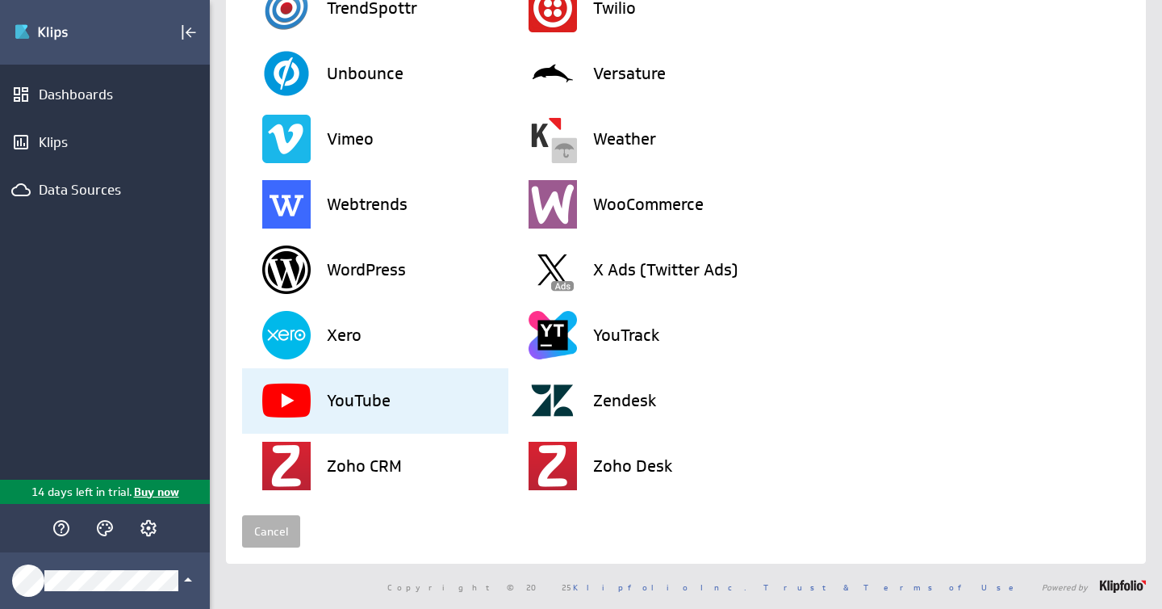
click at [353, 400] on h3 "YouTube" at bounding box center [359, 400] width 64 height 16
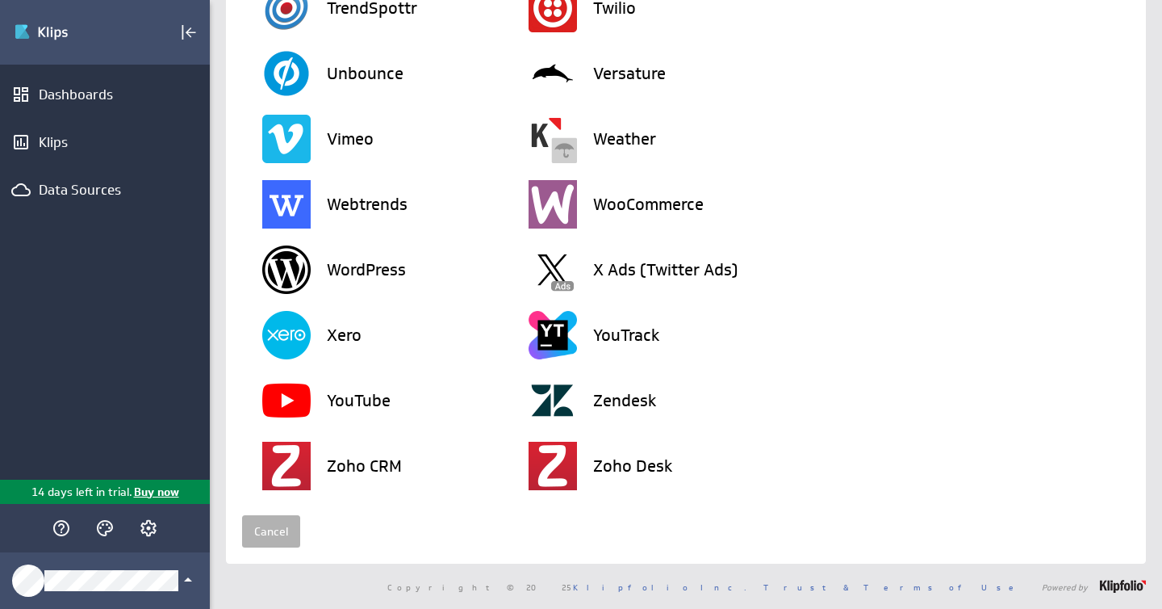
scroll to position [0, 0]
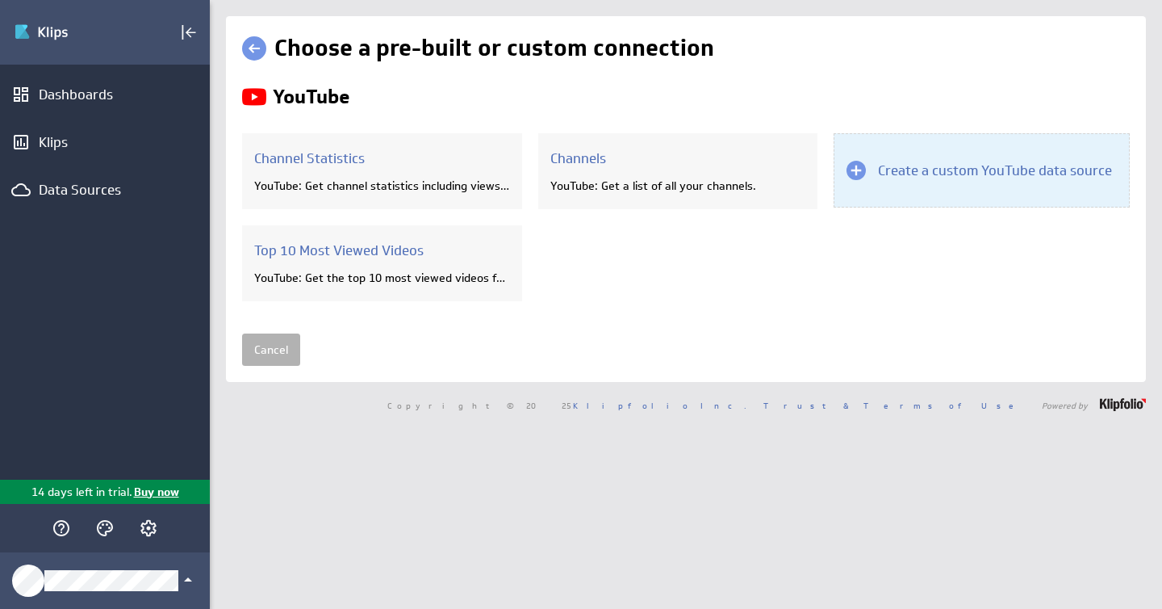
click at [962, 166] on h3 "Create a custom YouTube data source" at bounding box center [995, 170] width 234 height 18
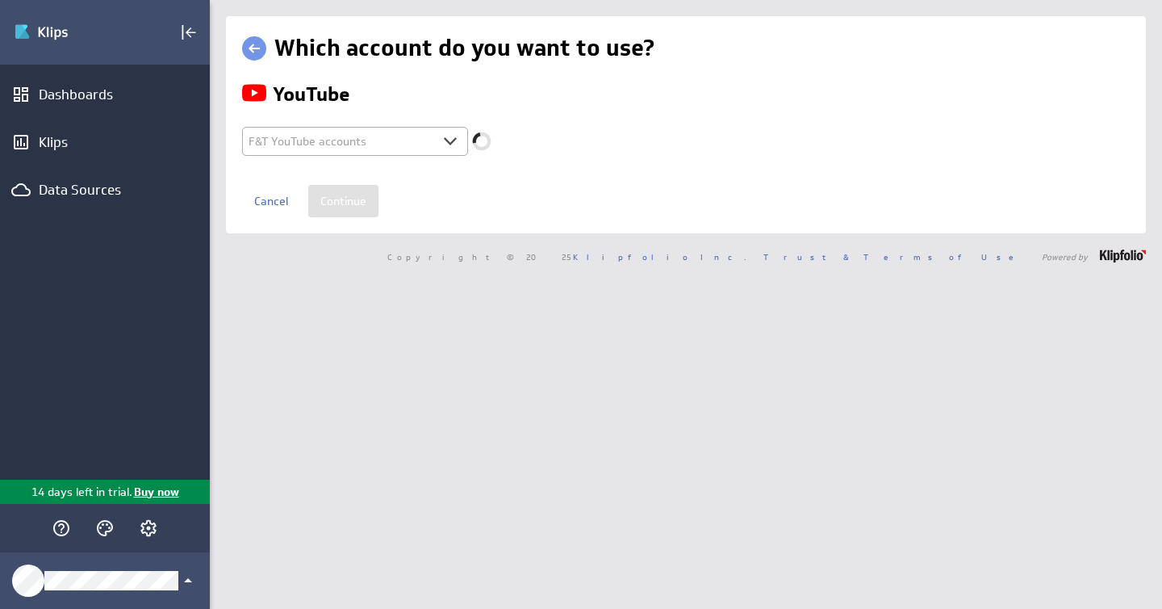
select select "bc7d3d7eae003f267b606393b2cd2100"
click at [343, 189] on input "Continue" at bounding box center [343, 201] width 70 height 32
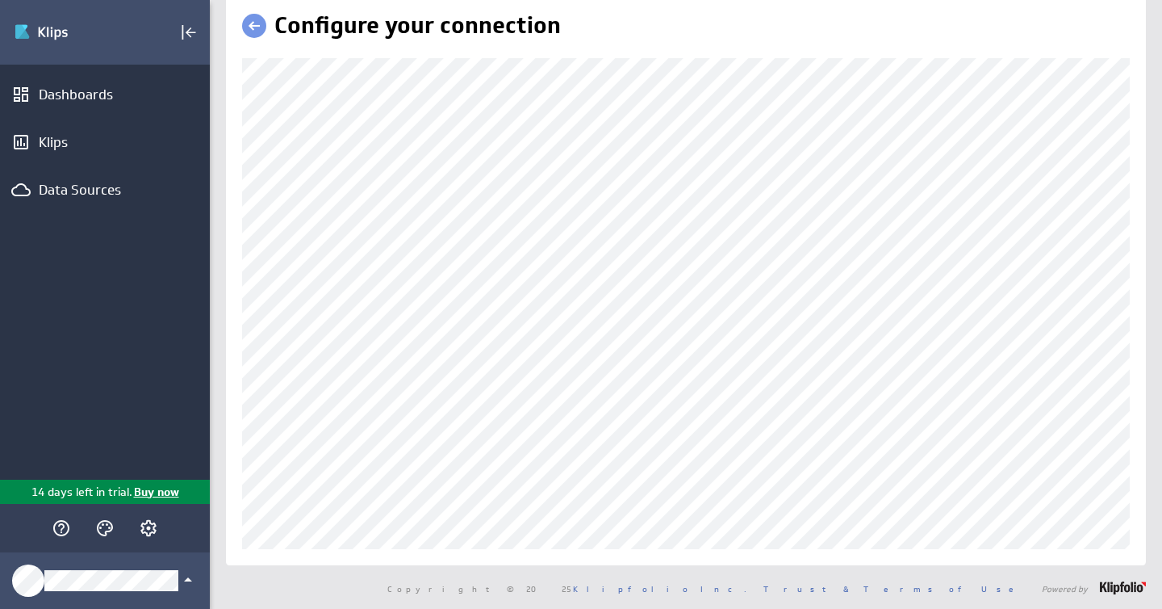
scroll to position [24, 0]
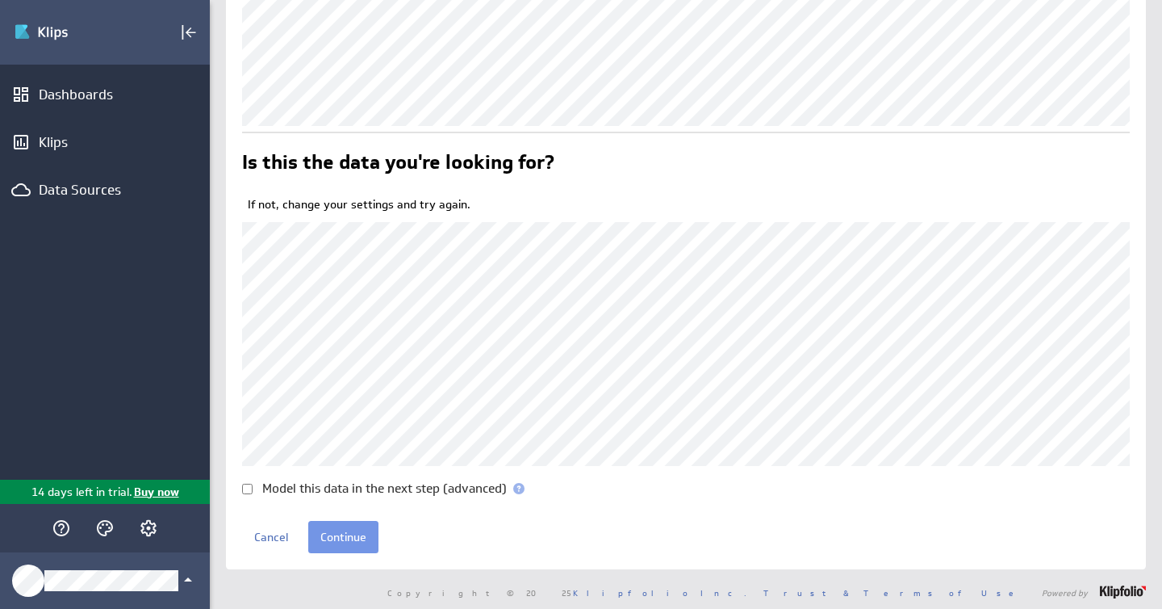
scroll to position [451, 0]
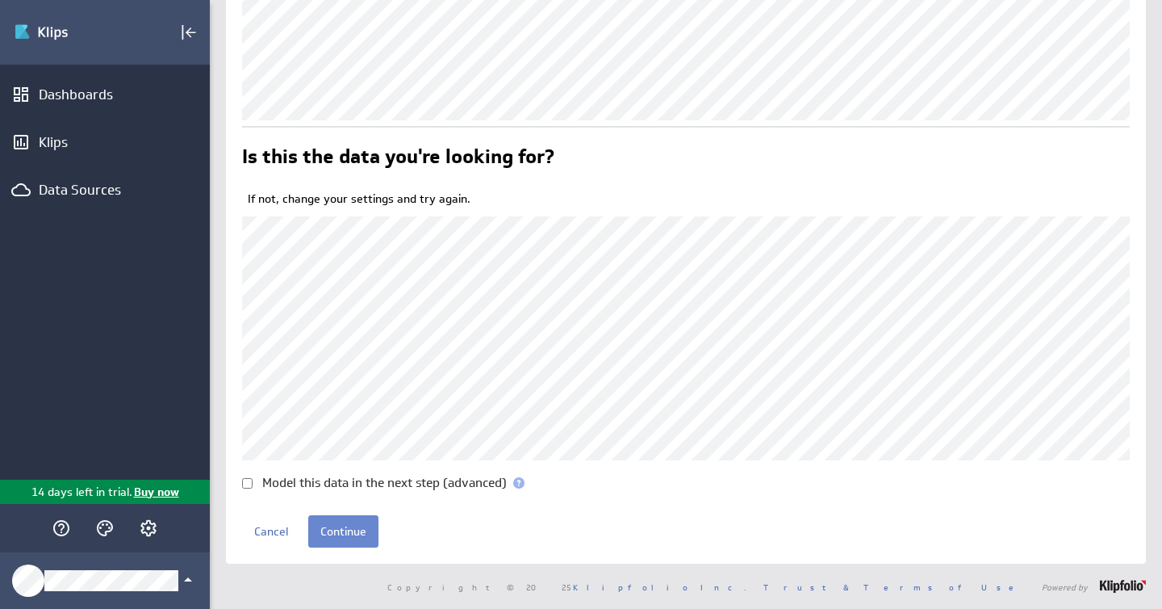
click at [346, 531] on input "Continue" at bounding box center [343, 531] width 70 height 32
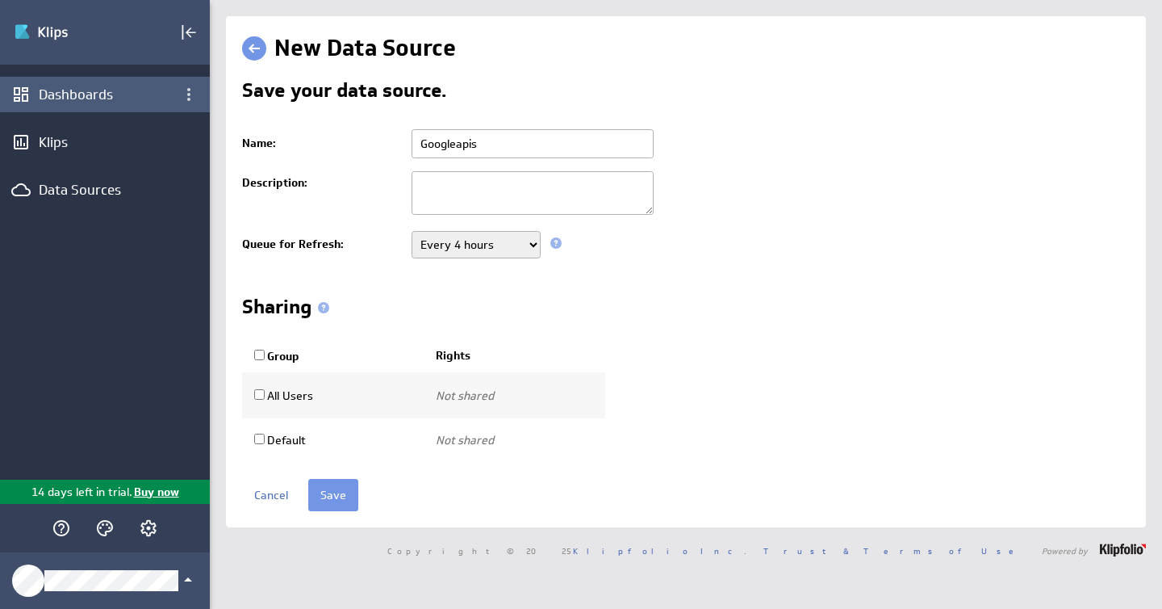
click at [65, 92] on div "Dashboards" at bounding box center [105, 95] width 132 height 18
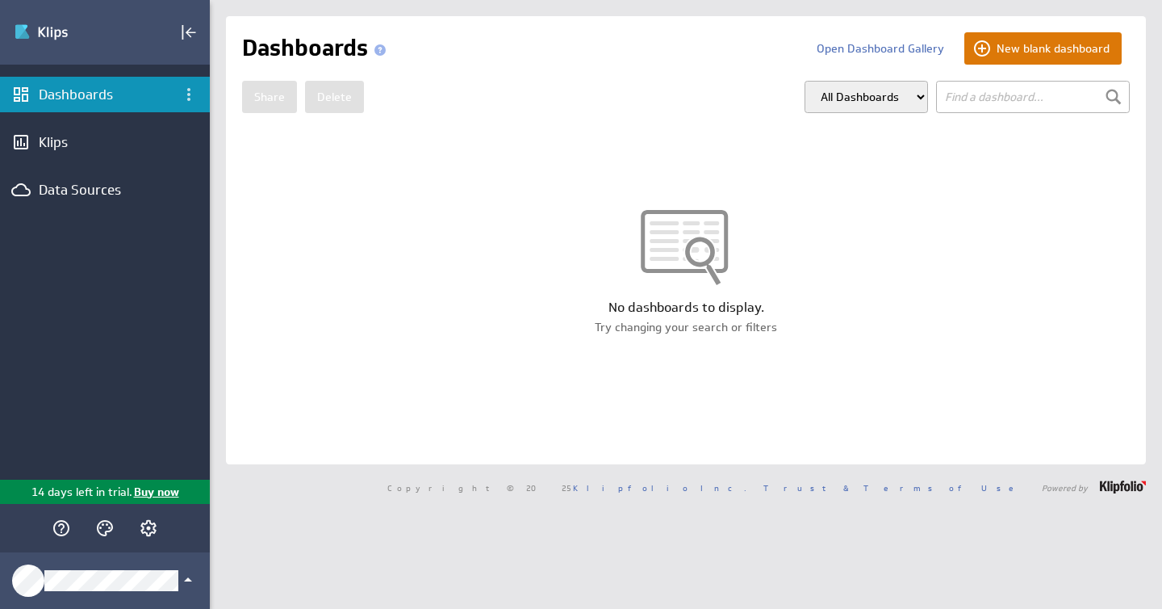
click at [1027, 47] on button "New blank dashboard" at bounding box center [1043, 48] width 157 height 32
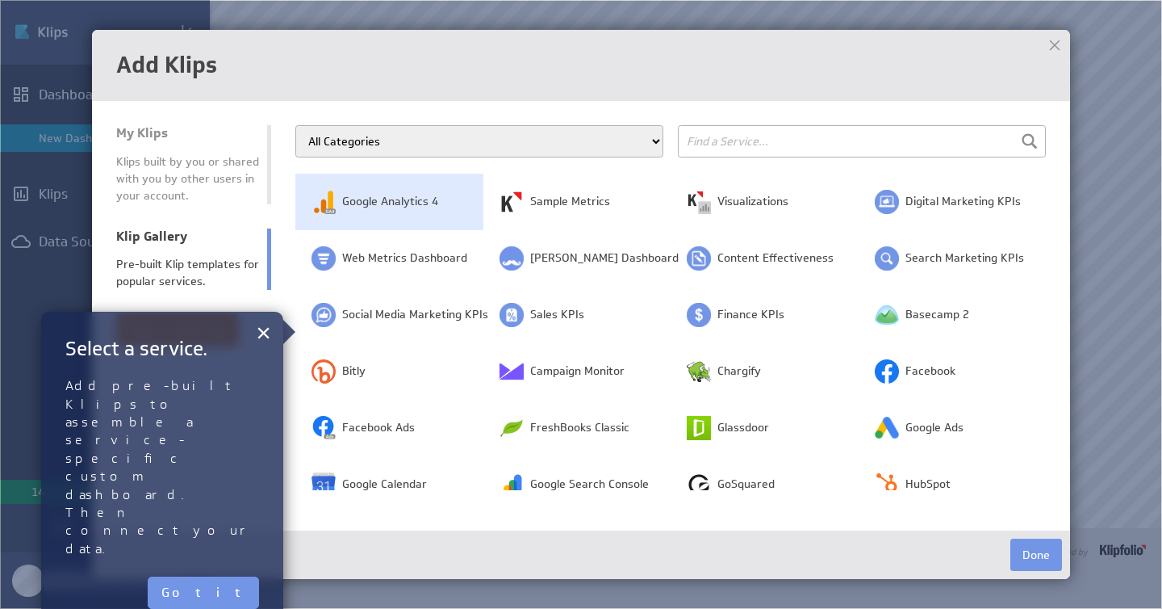
click at [391, 199] on span "Google Analytics 4" at bounding box center [390, 202] width 96 height 16
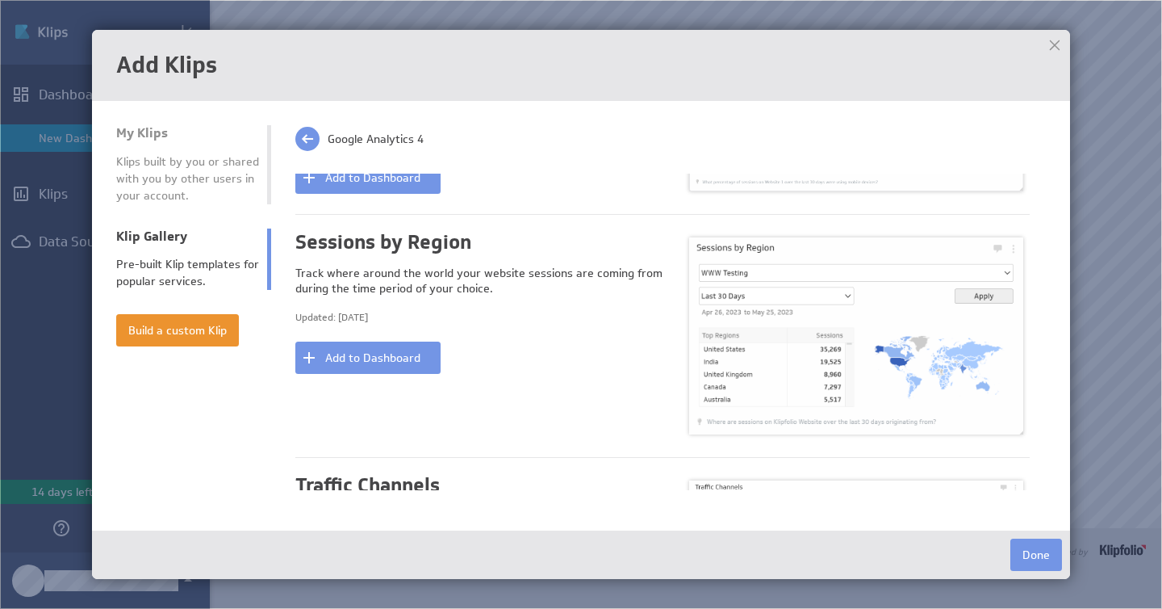
scroll to position [572, 0]
click at [388, 353] on button "Add to Dashboard" at bounding box center [367, 356] width 145 height 32
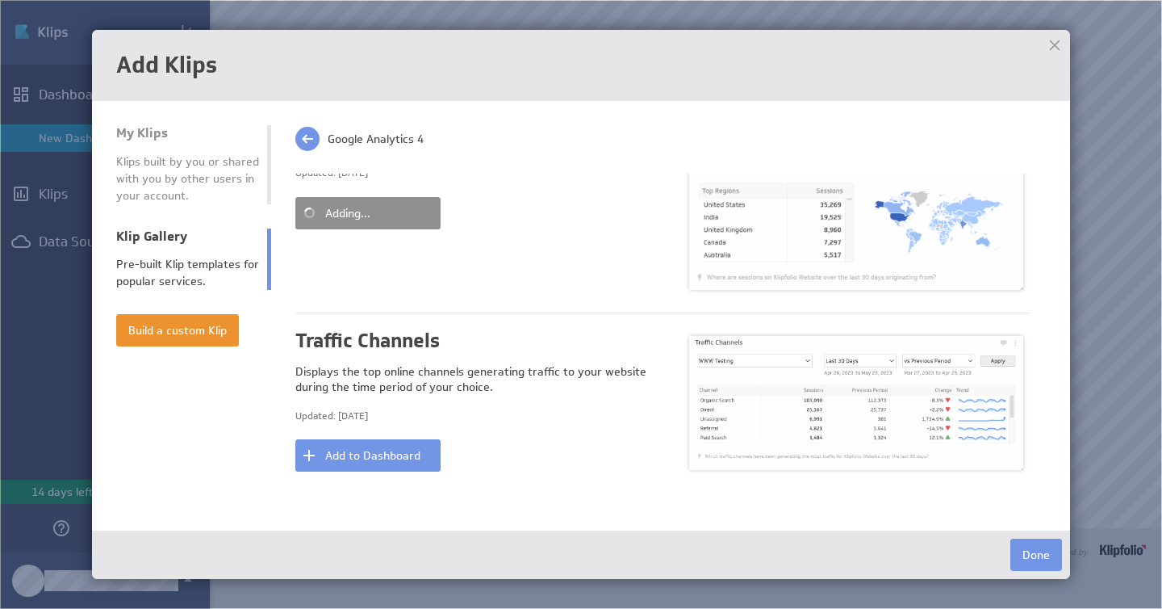
scroll to position [797, 0]
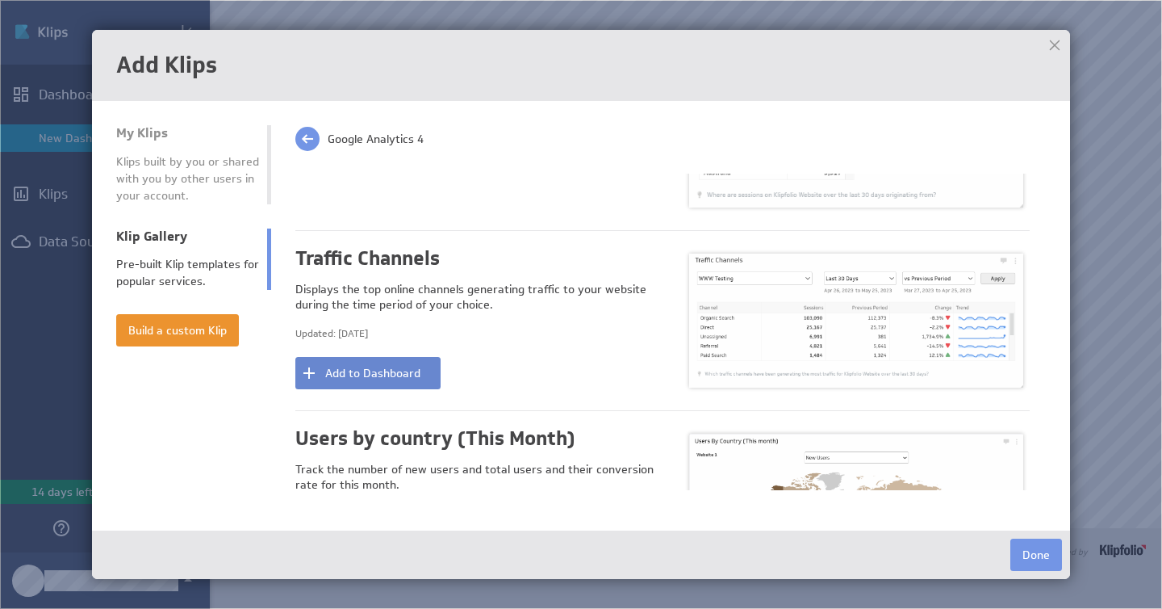
click at [382, 379] on button "Add to Dashboard" at bounding box center [367, 373] width 145 height 32
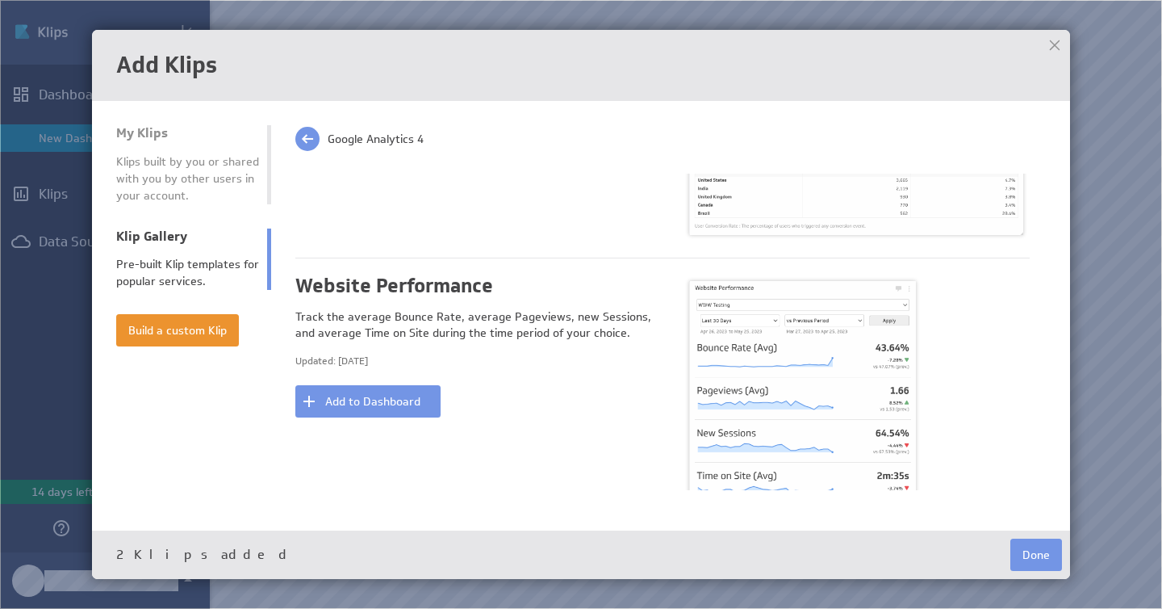
scroll to position [1207, 0]
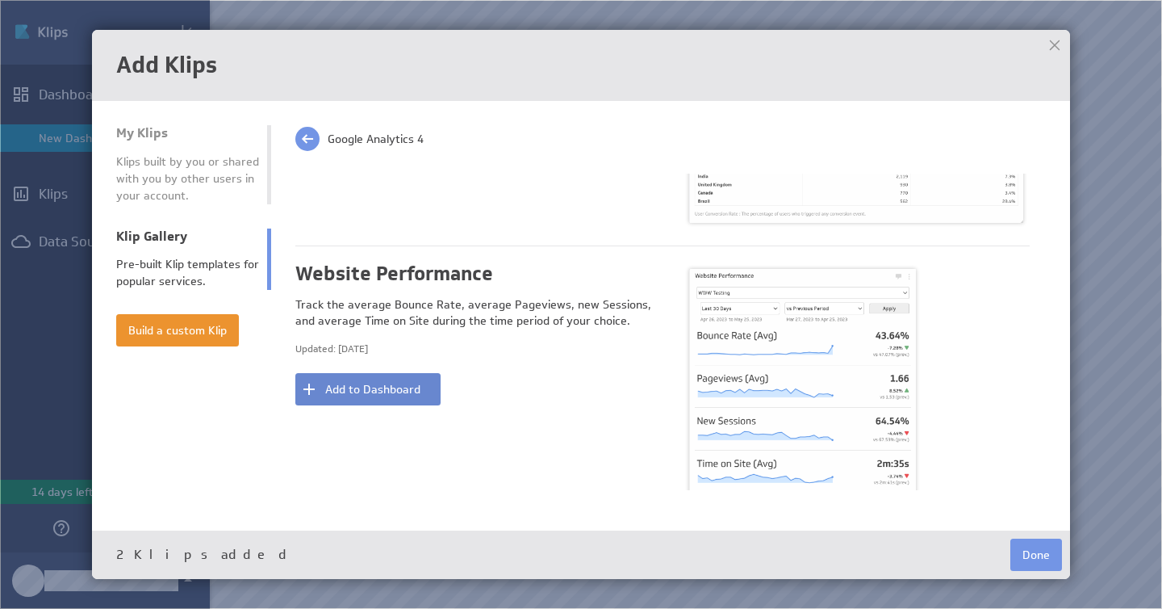
click at [379, 391] on button "Add to Dashboard" at bounding box center [367, 389] width 145 height 32
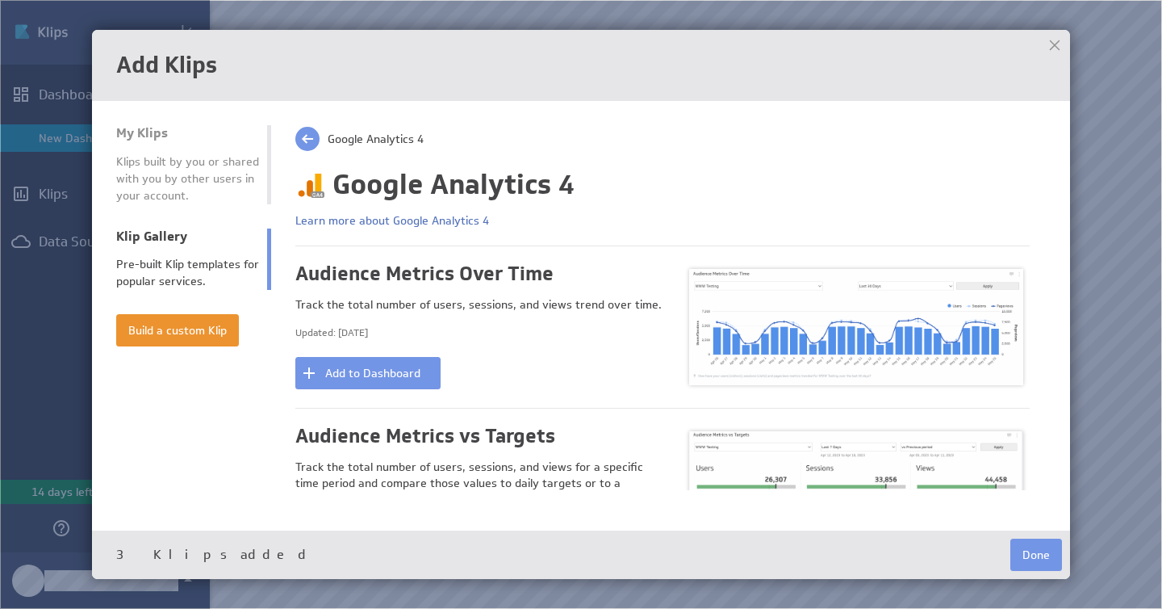
scroll to position [0, 0]
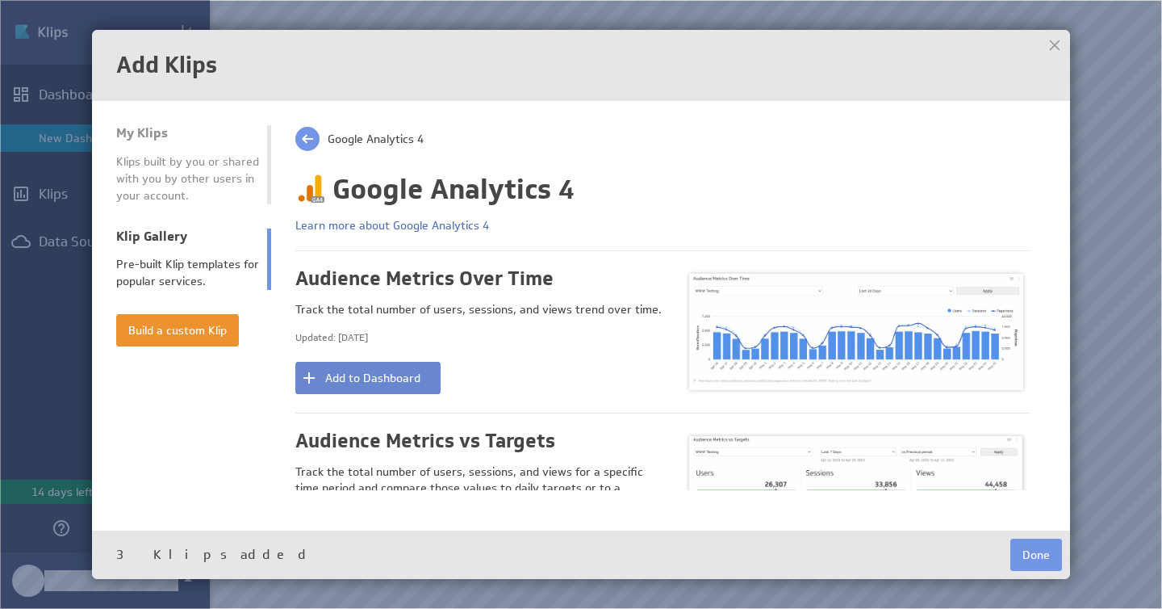
click at [405, 377] on button "Add to Dashboard" at bounding box center [367, 378] width 145 height 32
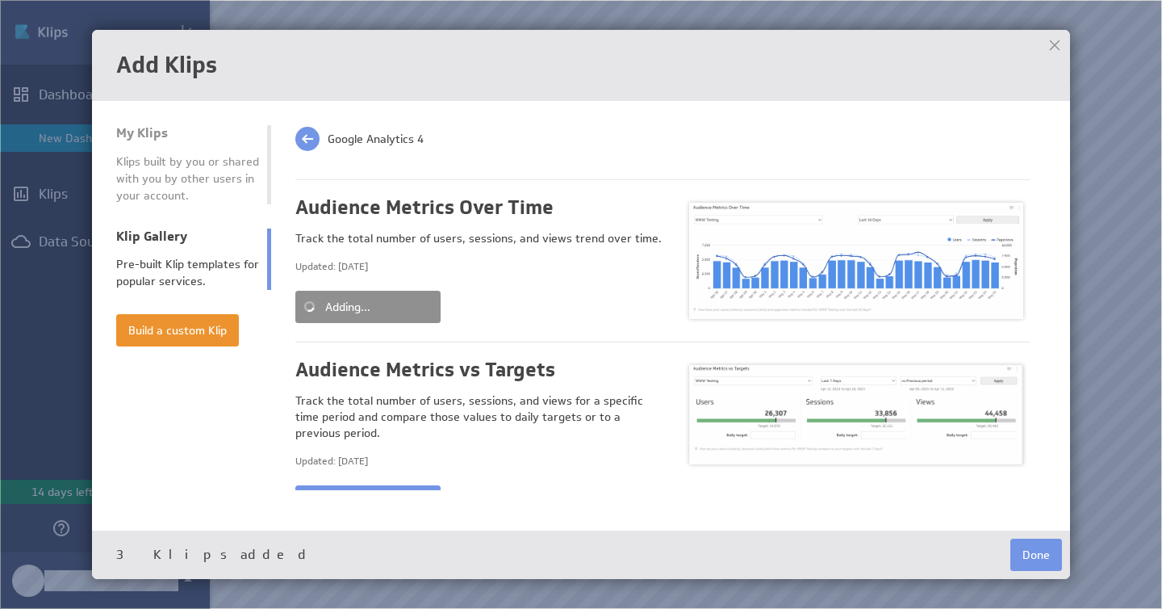
scroll to position [109, 0]
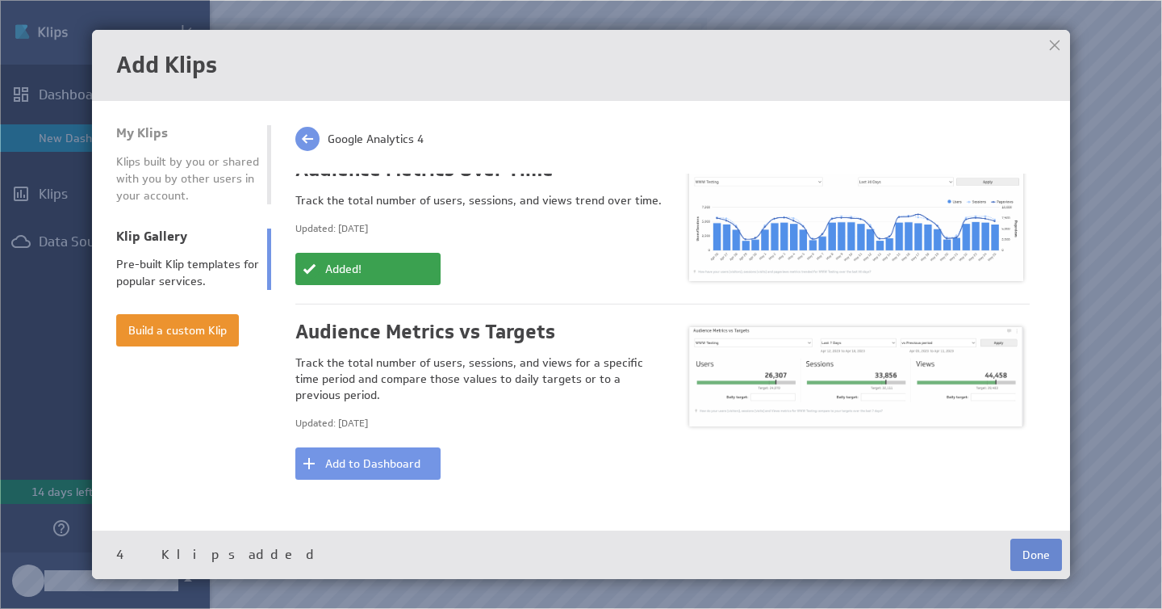
click at [1052, 556] on button "Done" at bounding box center [1037, 554] width 52 height 32
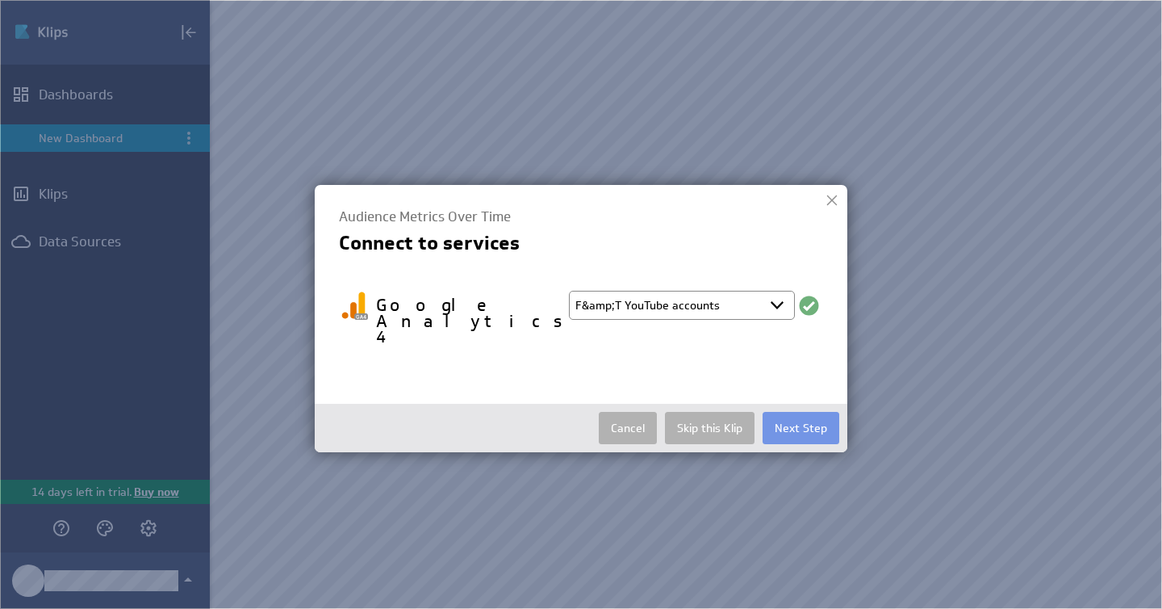
click at [685, 308] on select "Select account F&amp;T YouTube accounts + Connect new account..." at bounding box center [682, 305] width 226 height 29
select select "create_token"
click at [569, 291] on select "Select account F&amp;T YouTube accounts + Connect new account..." at bounding box center [682, 305] width 226 height 29
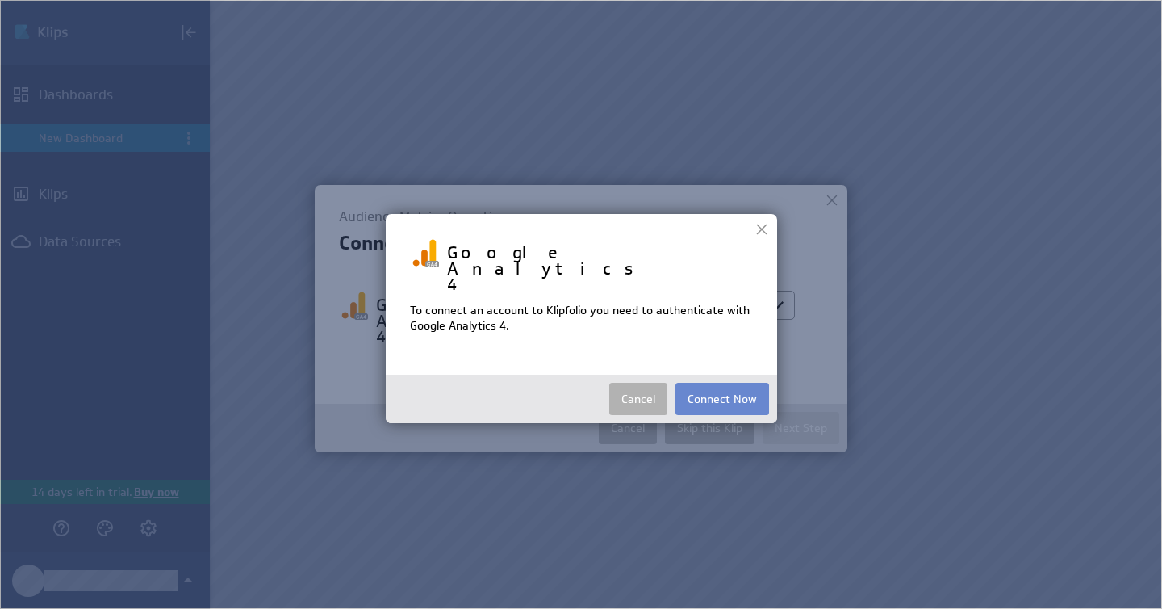
click at [711, 383] on button "Connect Now" at bounding box center [723, 399] width 94 height 32
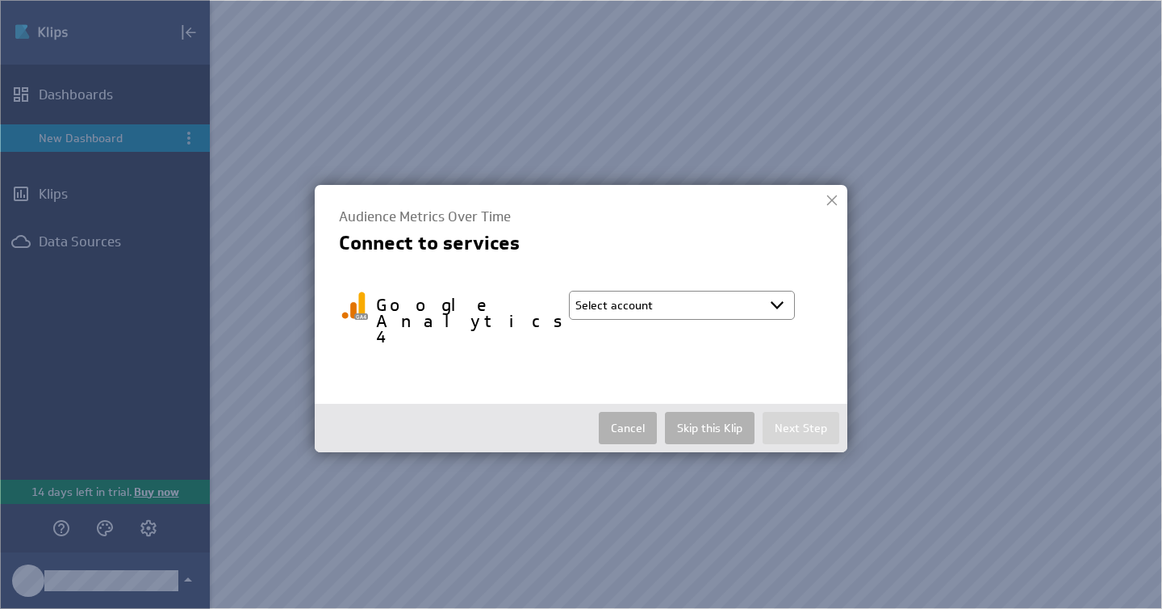
click at [633, 300] on select "Select account F&amp;T YouTube accounts + Connect new account..." at bounding box center [682, 305] width 226 height 29
click at [662, 302] on select "Select account F&amp;T YouTube accounts + Connect new account..." at bounding box center [682, 305] width 226 height 29
select select "bc7d3d7eae003f267b606393b2cd2100"
click at [800, 412] on button "Next Step" at bounding box center [801, 428] width 77 height 32
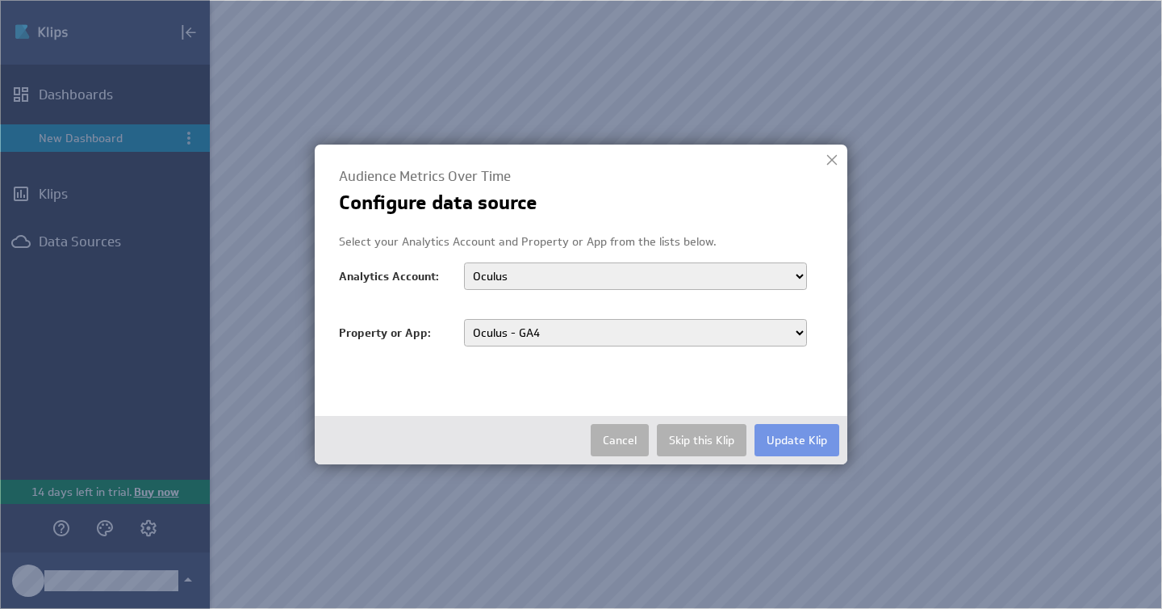
click at [628, 277] on select "Skin Institute Innovest [PERSON_NAME][GEOGRAPHIC_DATA] - HISTORICAL Innovest [E…" at bounding box center [635, 275] width 343 height 27
click at [464, 262] on select "Skin Institute Innovest [PERSON_NAME][GEOGRAPHIC_DATA] - HISTORICAL Innovest [E…" at bounding box center [635, 275] width 343 height 27
click at [787, 446] on button "Update Klip" at bounding box center [797, 440] width 85 height 32
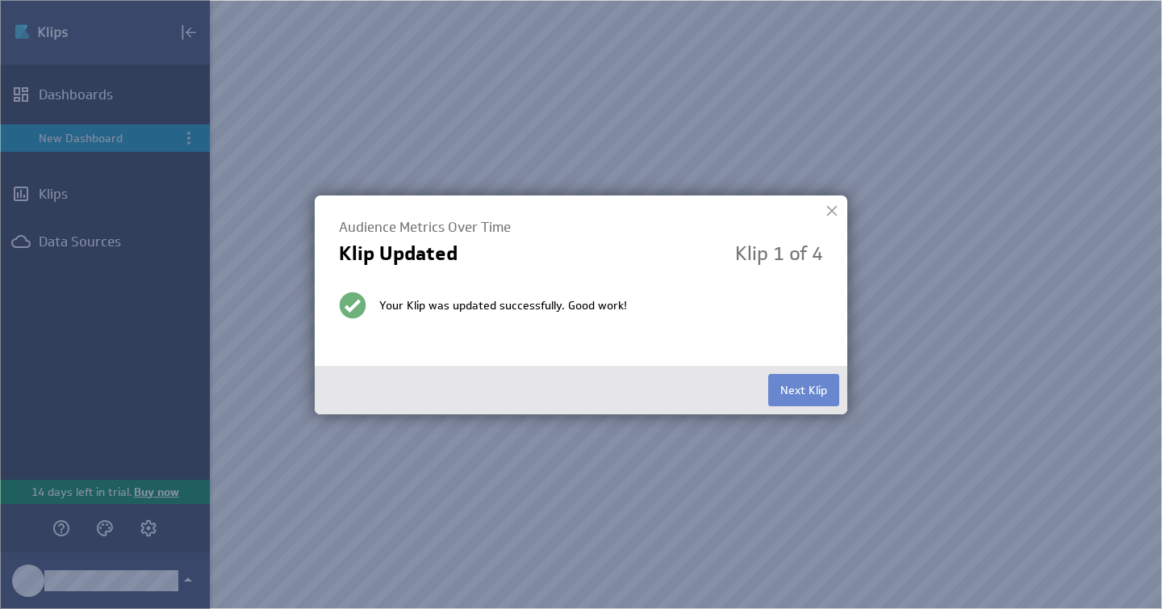
click at [792, 383] on button "Next Klip" at bounding box center [803, 390] width 71 height 32
click at [793, 396] on button "Next Klip" at bounding box center [803, 390] width 71 height 32
click at [806, 390] on button "Next Klip" at bounding box center [803, 390] width 71 height 32
click at [806, 396] on button "Finished" at bounding box center [805, 390] width 67 height 32
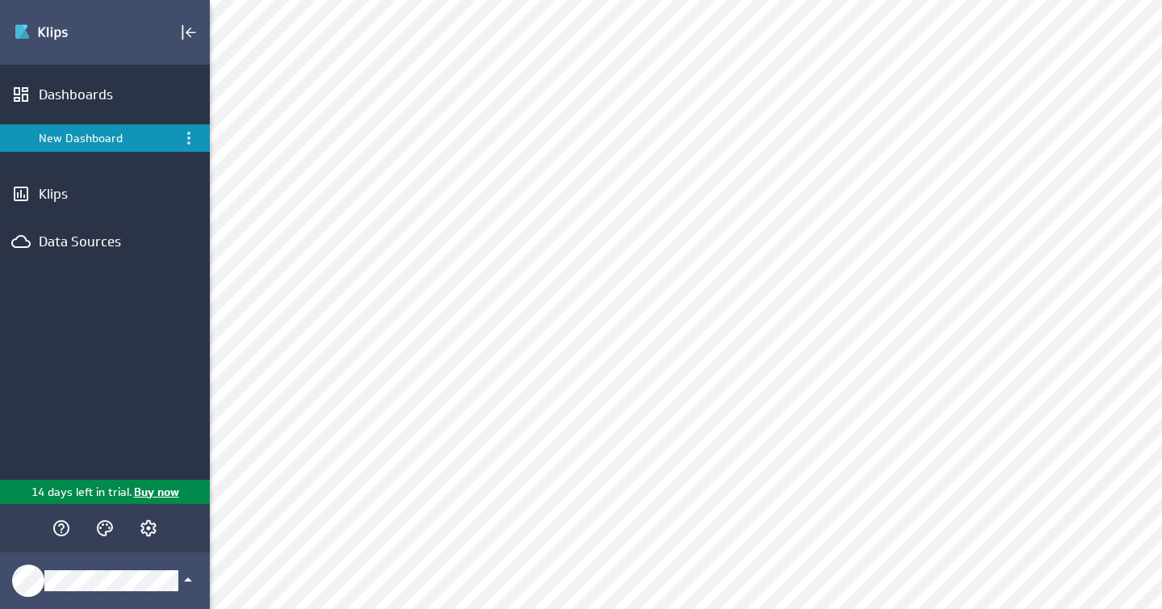
scroll to position [405, 0]
